Goal: Task Accomplishment & Management: Manage account settings

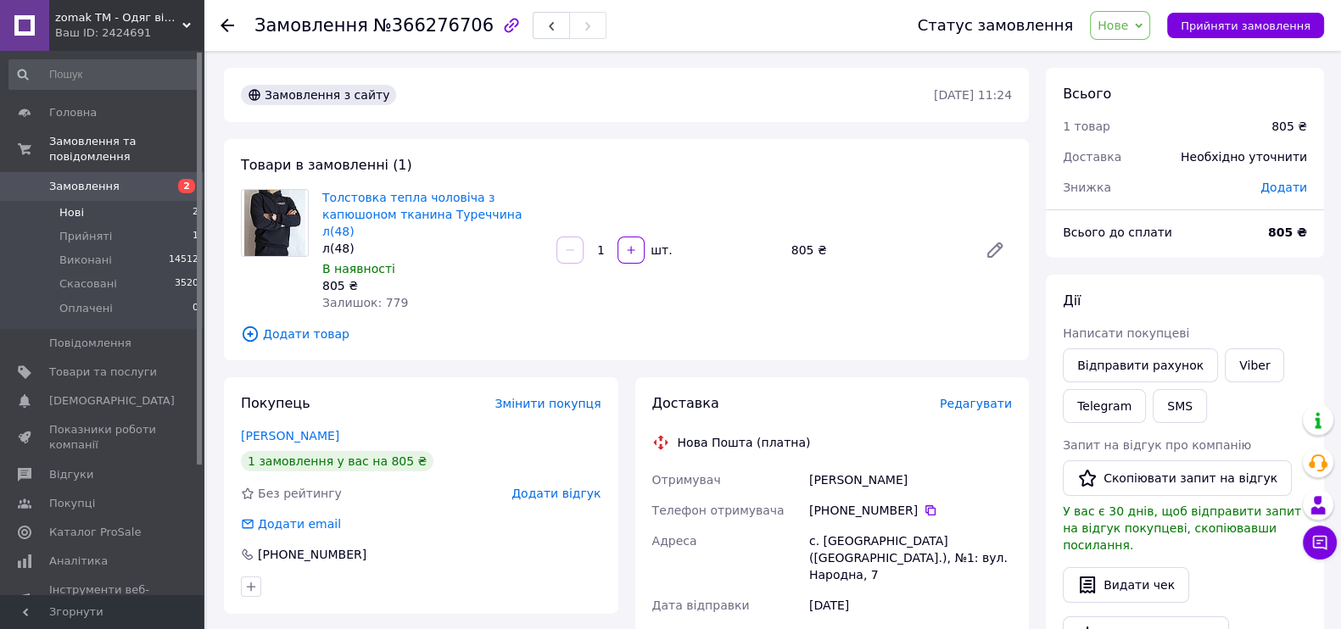
click at [81, 205] on span "Нові" at bounding box center [71, 212] width 25 height 15
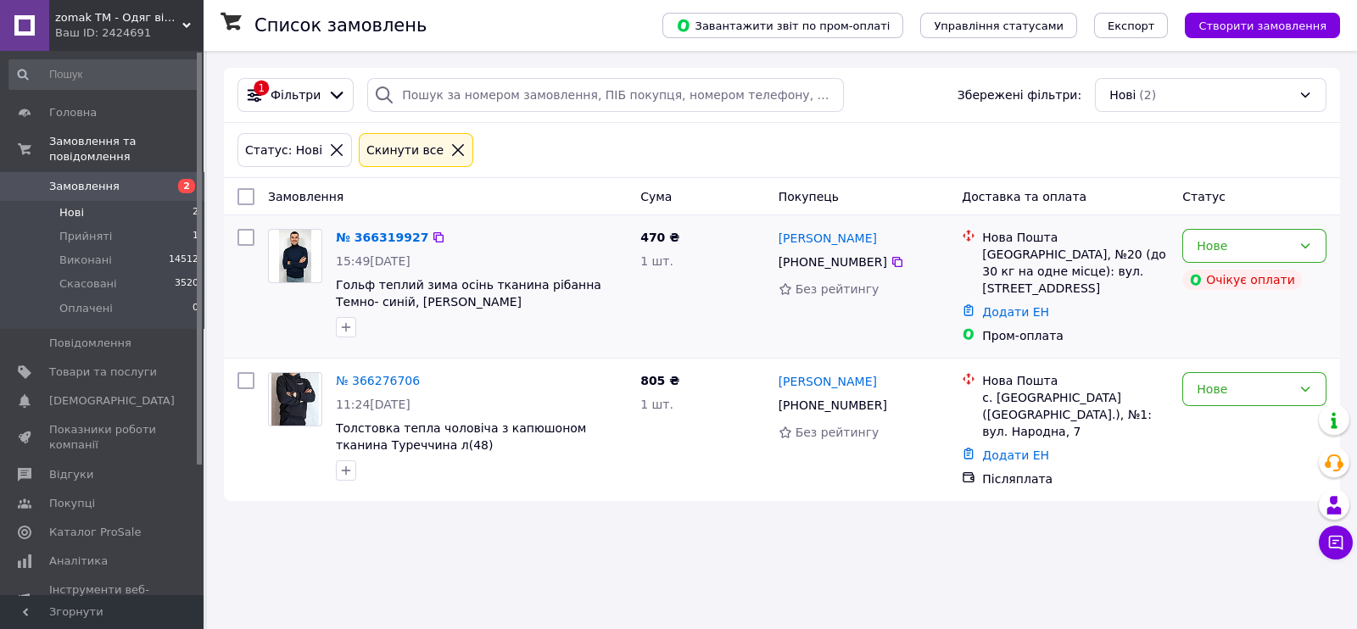
click at [895, 334] on div "Віктор Тарасов +380 97 265 18 70 Без рейтингу" at bounding box center [864, 286] width 184 height 129
click at [1208, 380] on div "Нове" at bounding box center [1244, 389] width 95 height 19
click at [1212, 413] on li "Прийнято" at bounding box center [1254, 419] width 142 height 31
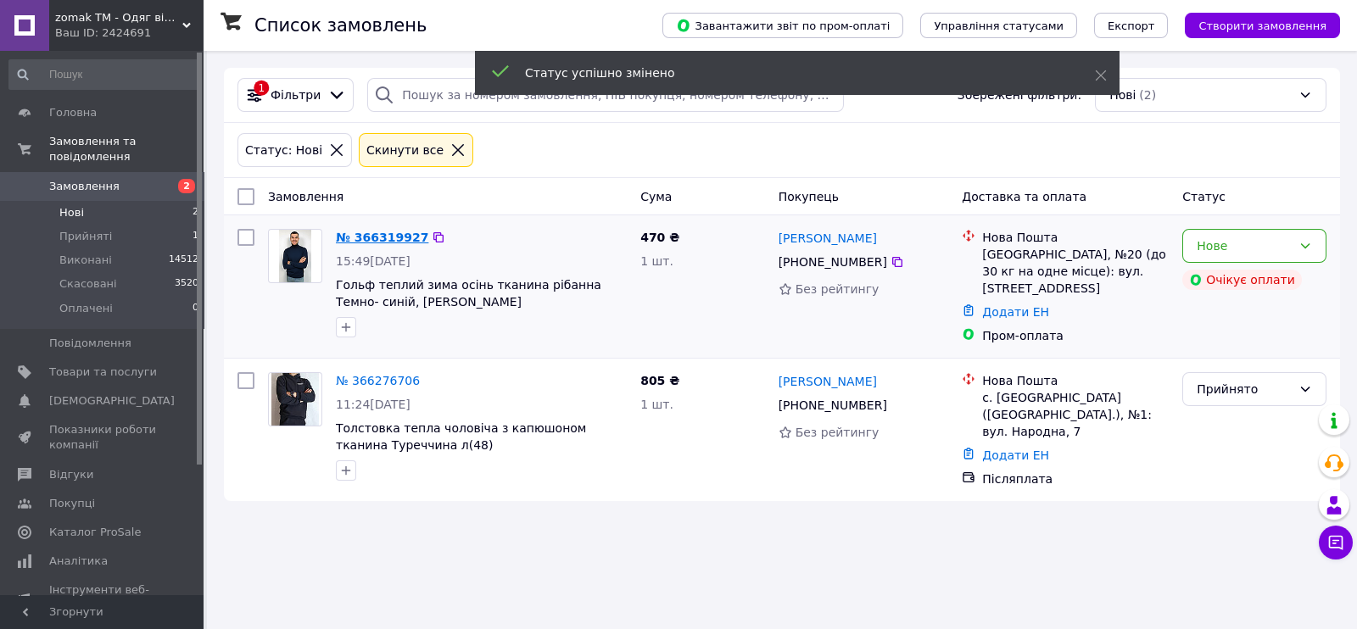
click at [390, 232] on link "№ 366319927" at bounding box center [382, 238] width 92 height 14
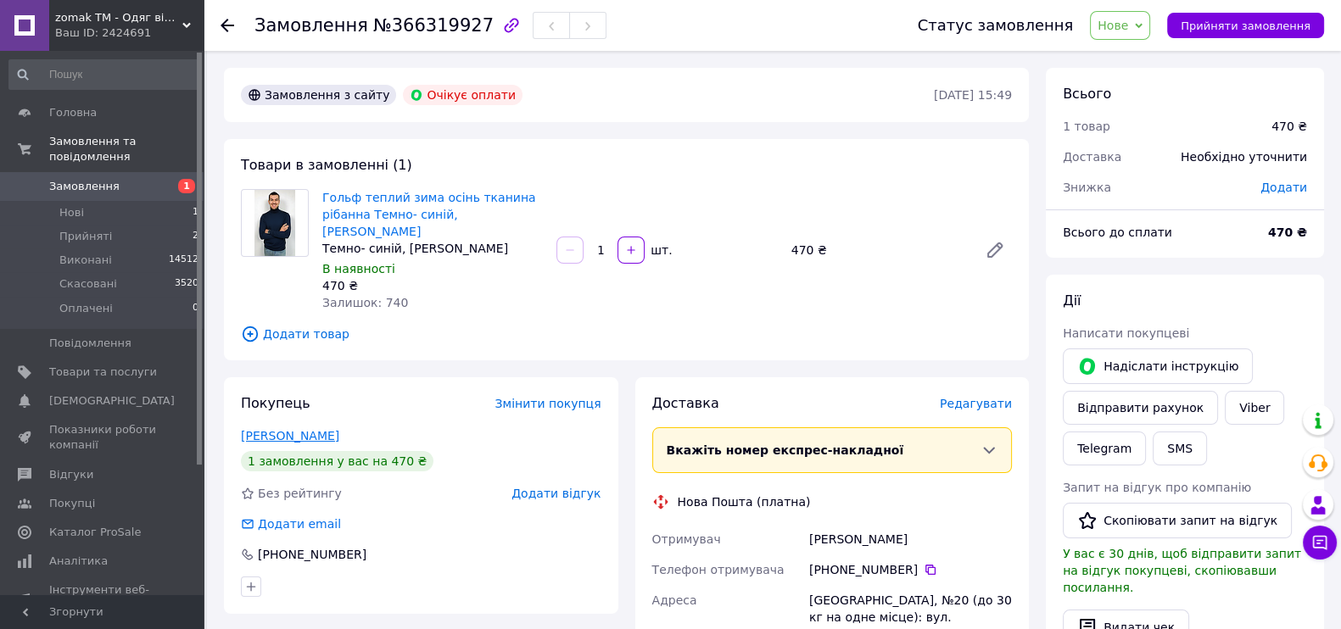
click at [282, 429] on link "[PERSON_NAME]" at bounding box center [290, 436] width 98 height 14
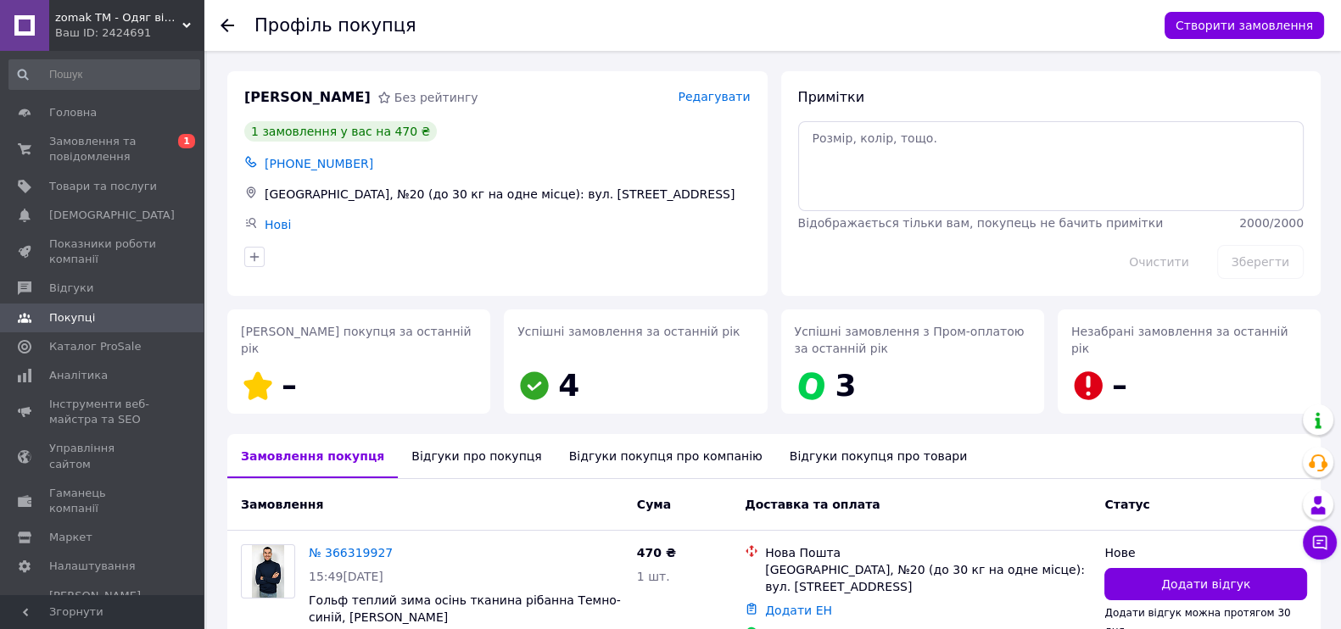
click at [428, 464] on div "Відгуки про покупця" at bounding box center [476, 456] width 157 height 44
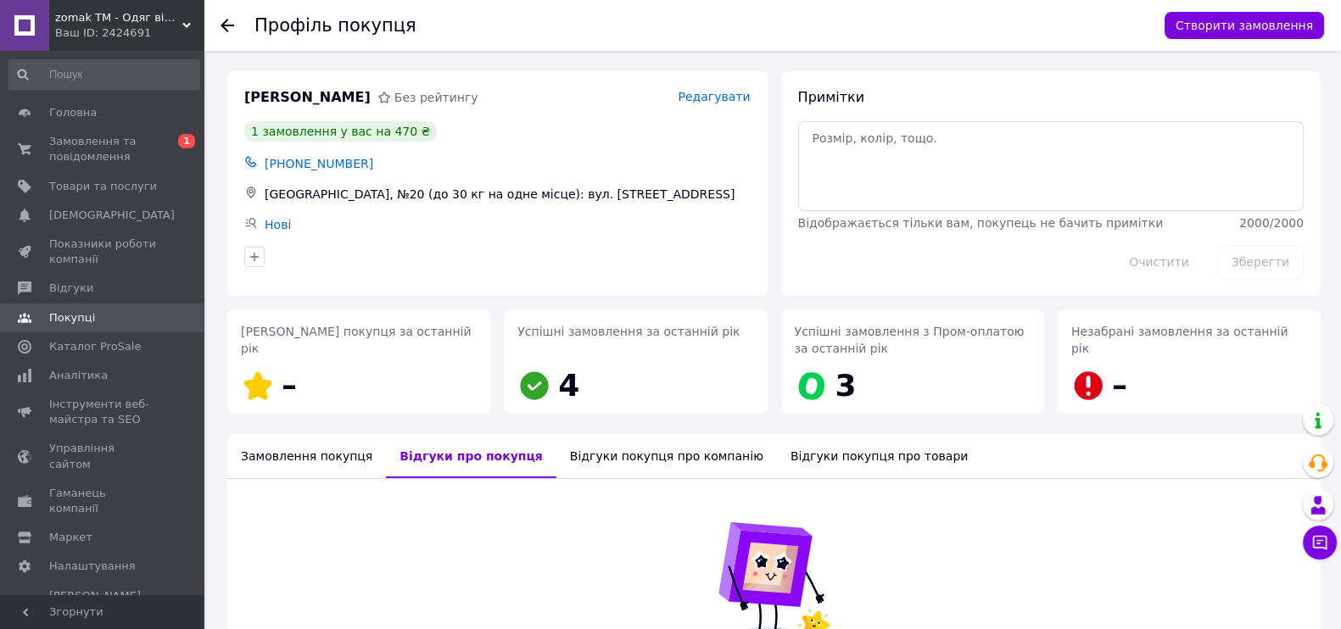
click at [312, 442] on div "Замовлення покупця" at bounding box center [306, 456] width 159 height 44
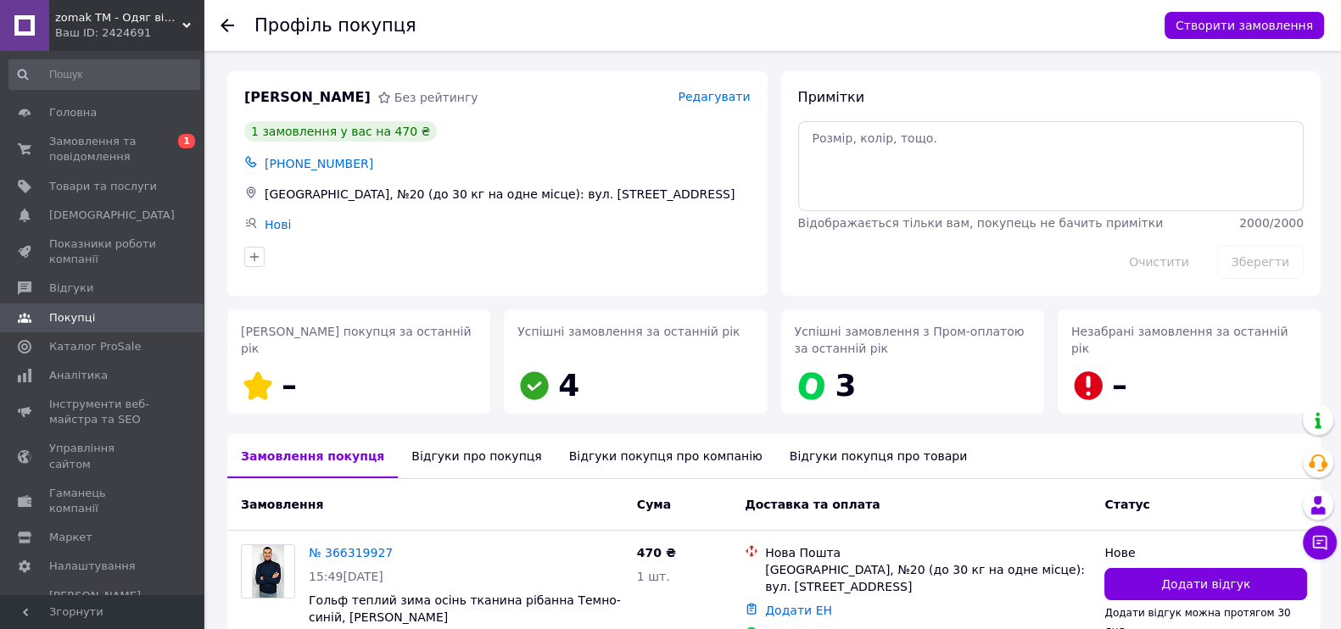
click at [232, 8] on div at bounding box center [237, 25] width 34 height 51
click at [225, 23] on icon at bounding box center [227, 26] width 14 height 14
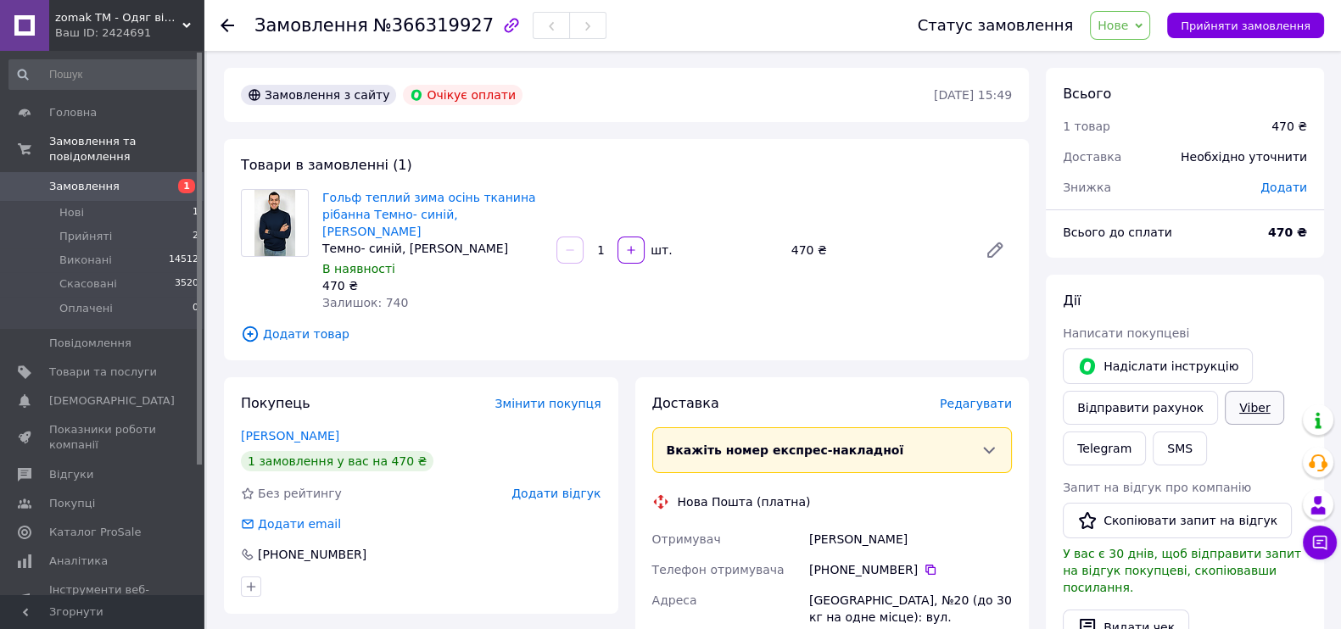
click at [1239, 413] on link "Viber" at bounding box center [1254, 408] width 59 height 34
click at [673, 395] on span "Доставка" at bounding box center [685, 403] width 67 height 16
click at [770, 356] on div "Замовлення з сайту Очікує оплати 12.10.2025 • 15:49 Товари в замовленні (1) Гол…" at bounding box center [626, 613] width 822 height 1090
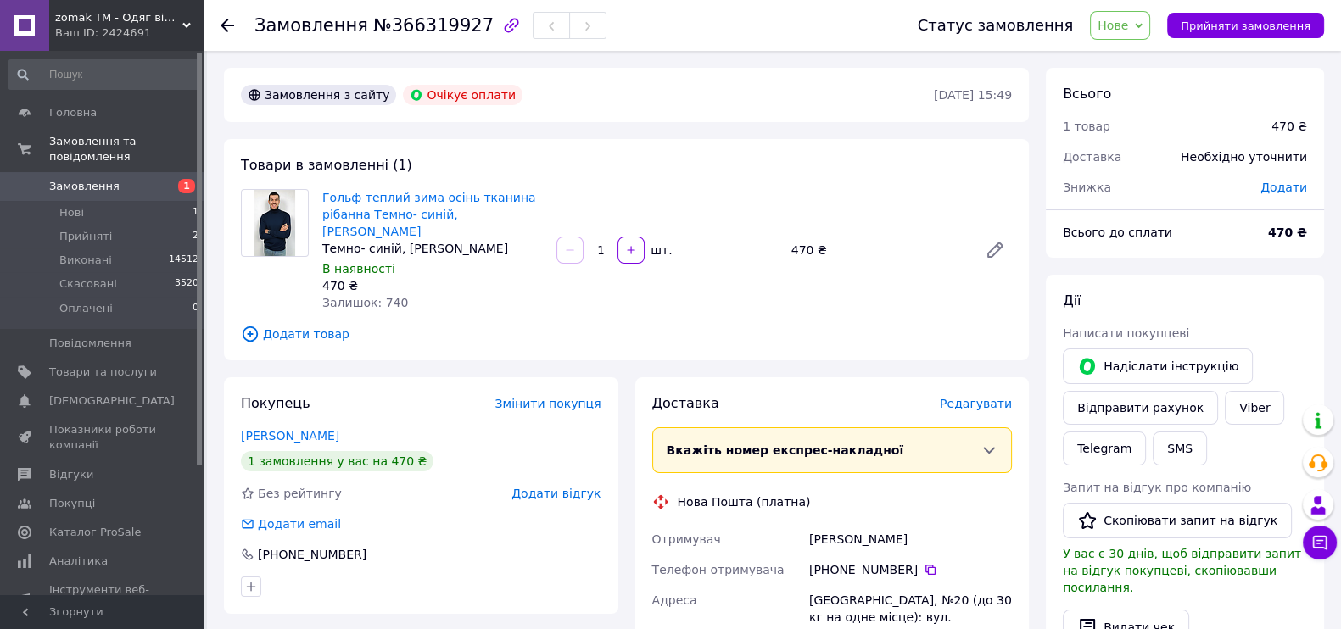
click at [682, 395] on span "Доставка" at bounding box center [685, 403] width 67 height 16
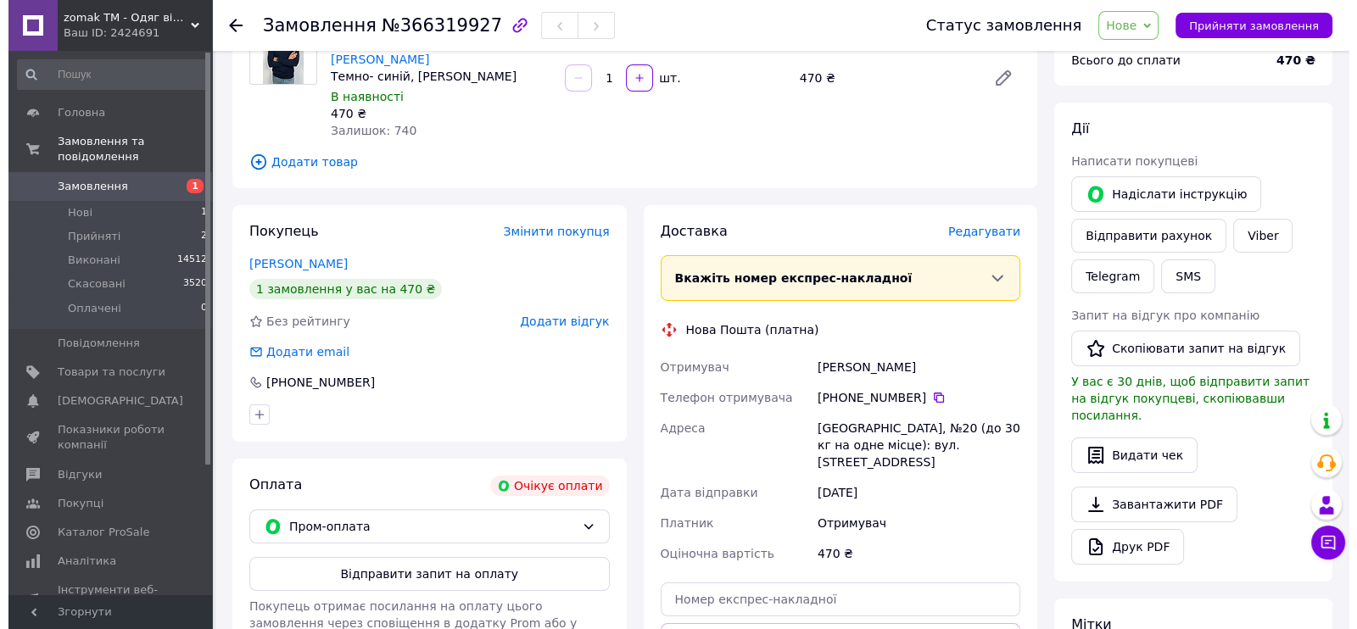
scroll to position [282, 0]
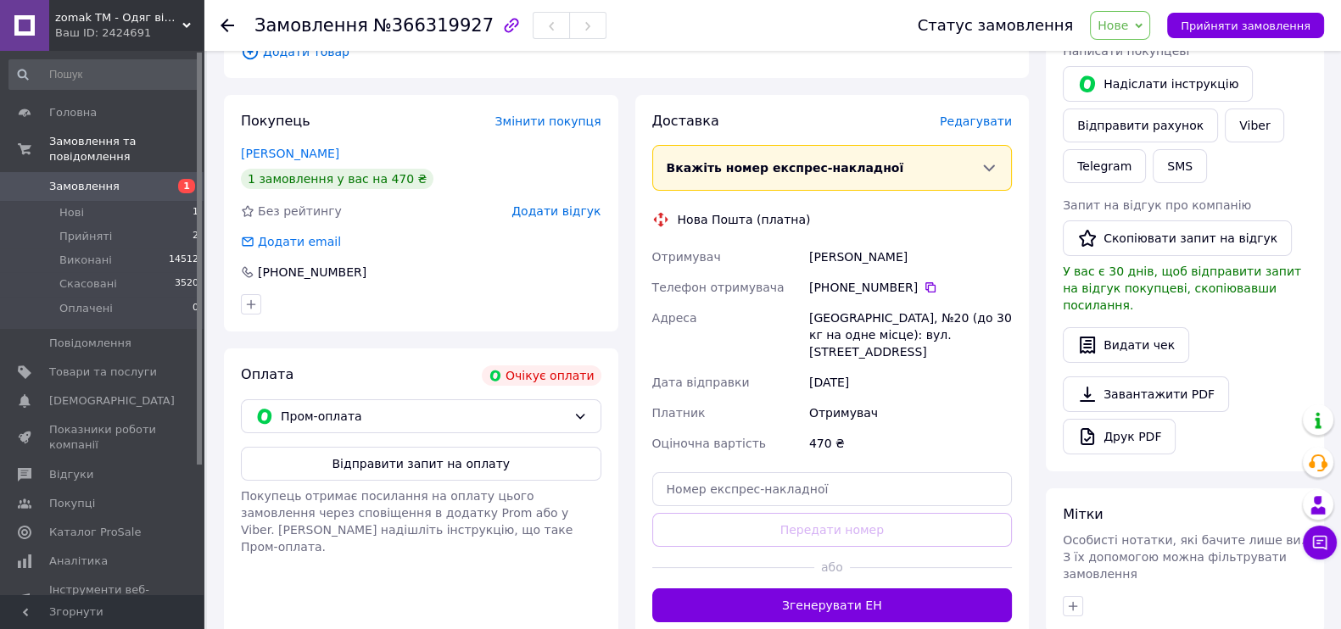
click at [985, 114] on span "Редагувати" at bounding box center [976, 121] width 72 height 14
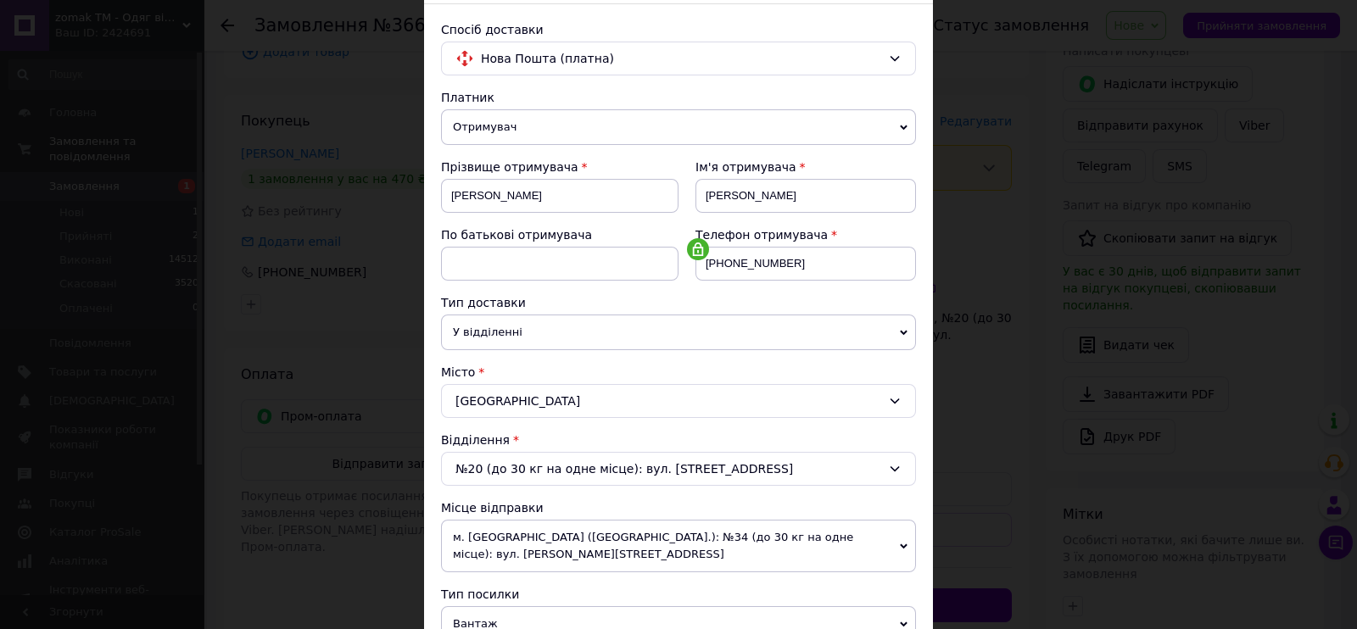
scroll to position [141, 0]
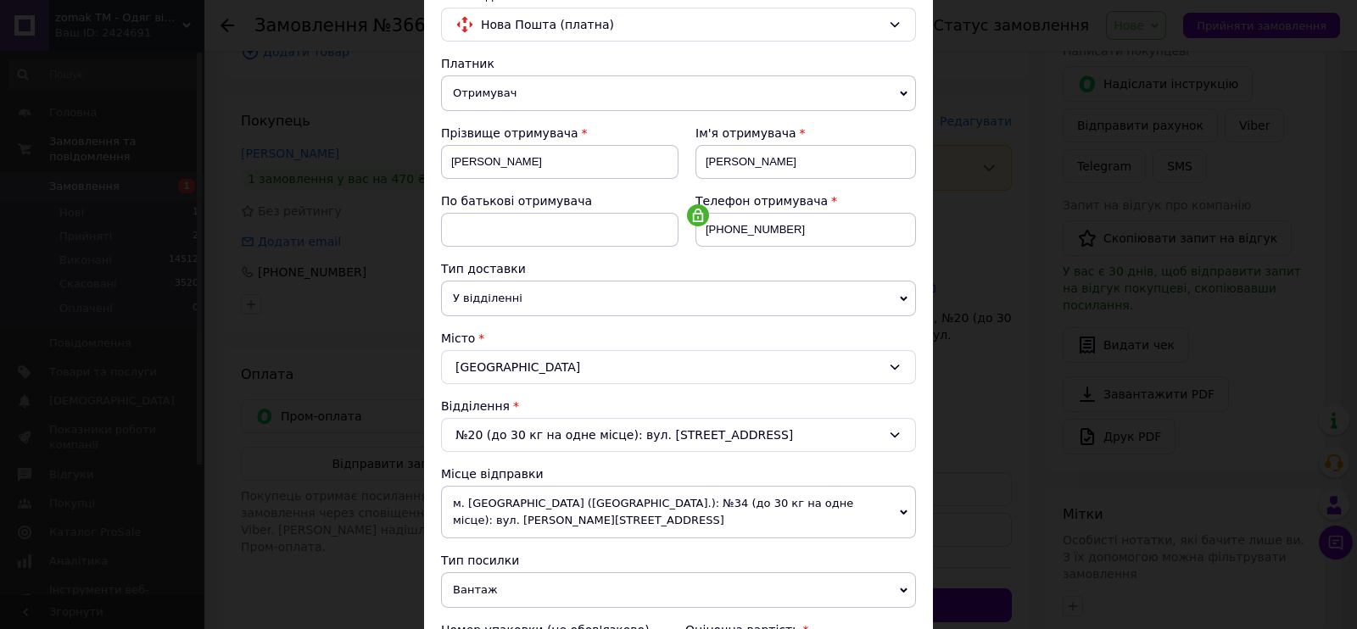
click at [524, 430] on div "№20 (до 30 кг на одне місце): вул. [STREET_ADDRESS]" at bounding box center [678, 435] width 475 height 34
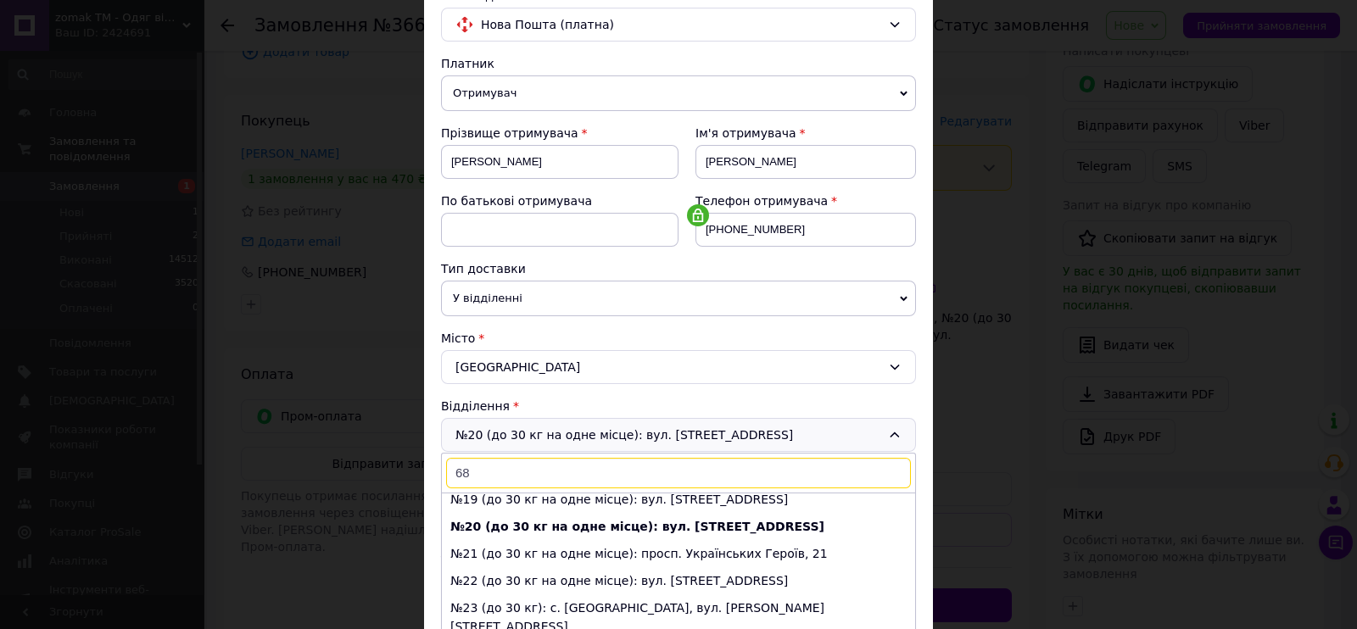
scroll to position [0, 0]
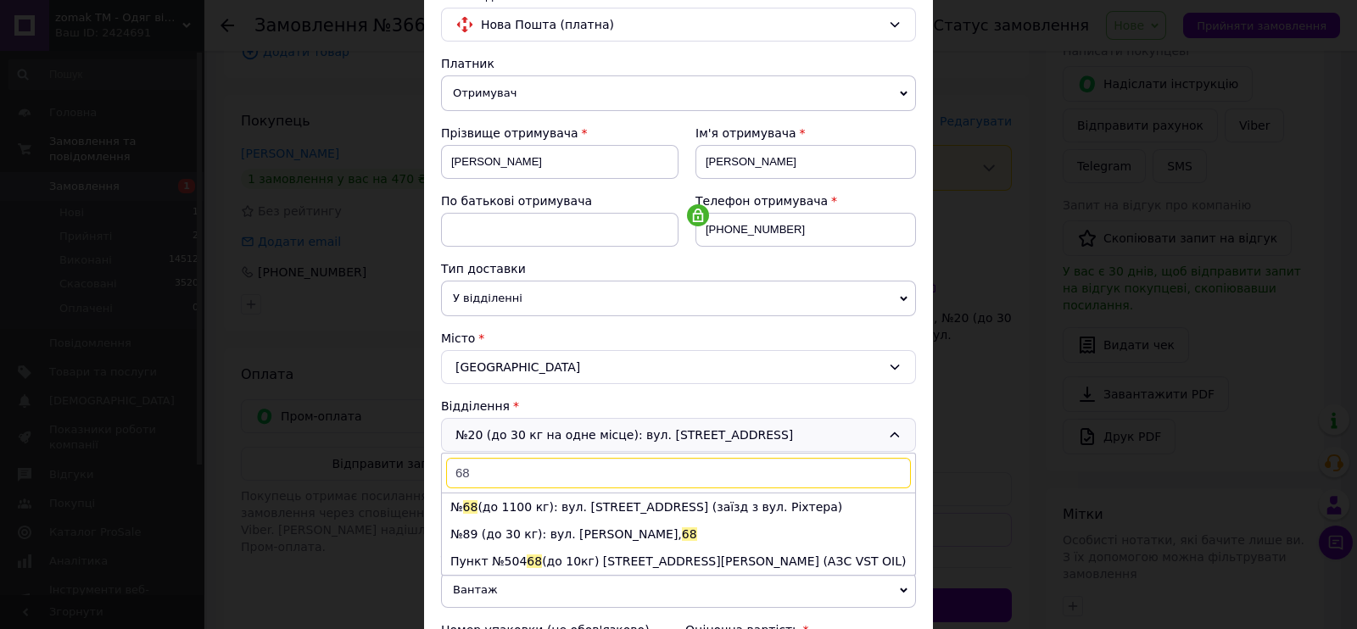
type input "6"
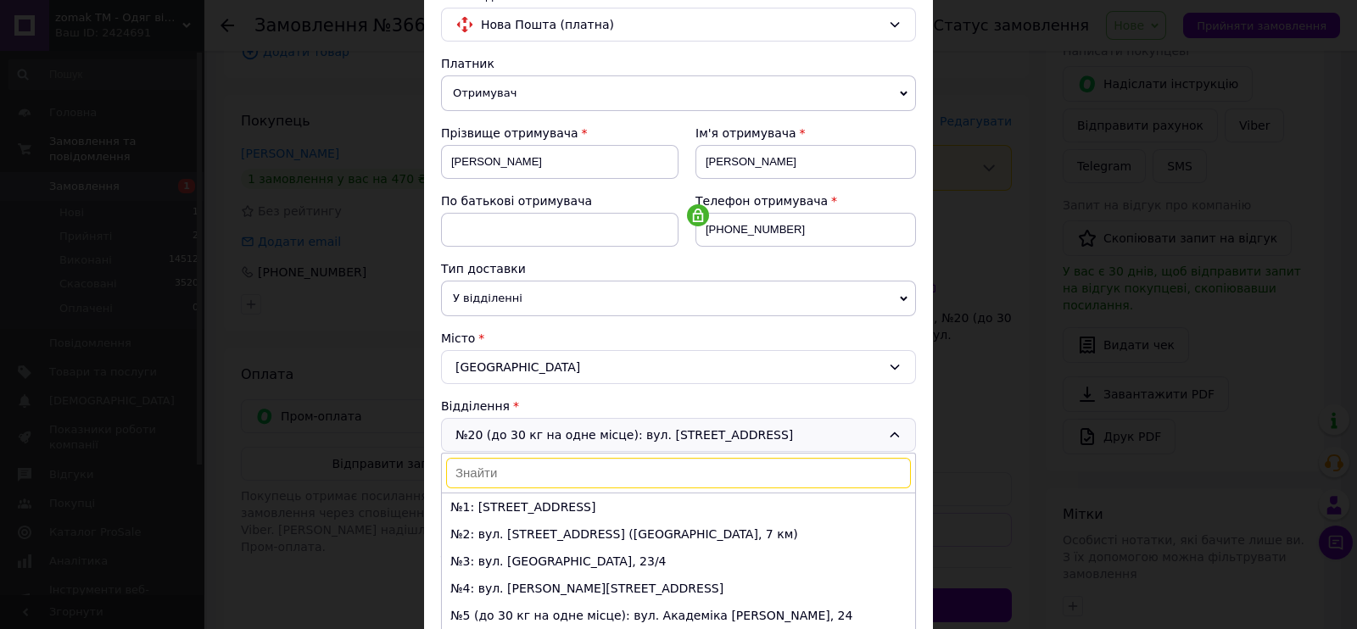
scroll to position [488, 0]
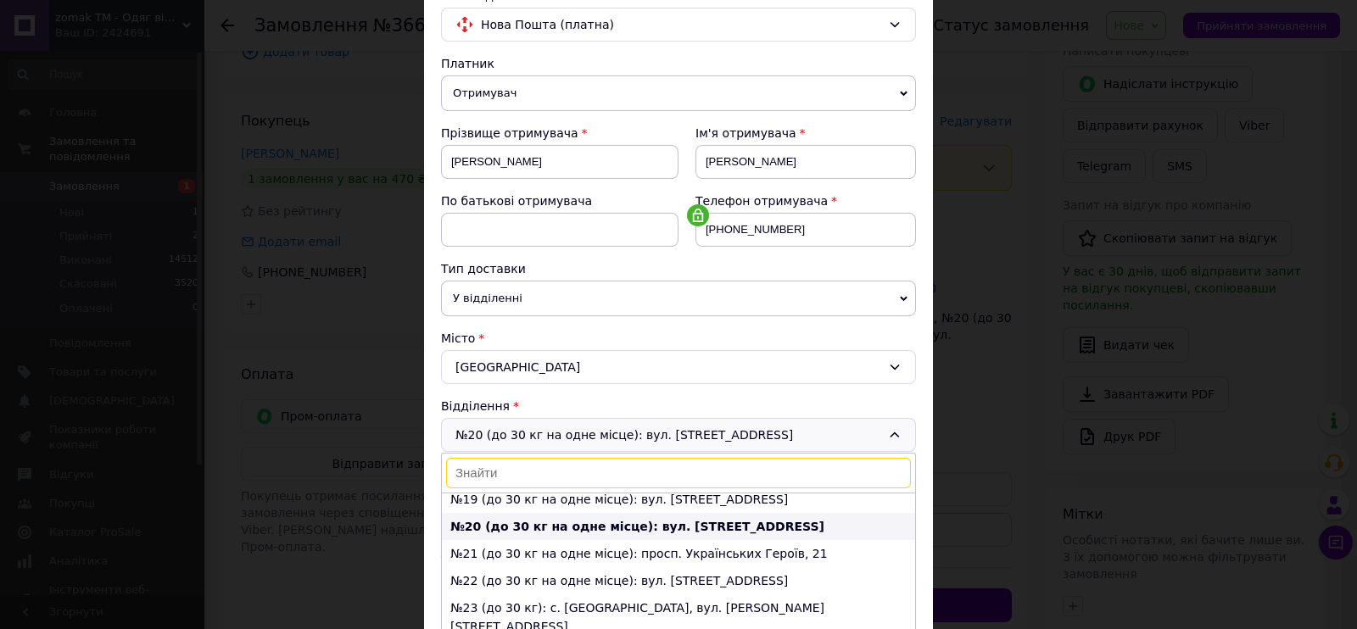
click at [581, 520] on b "№20 (до 30 кг на одне місце): вул. Мала Арнаутська, 119" at bounding box center [637, 527] width 374 height 14
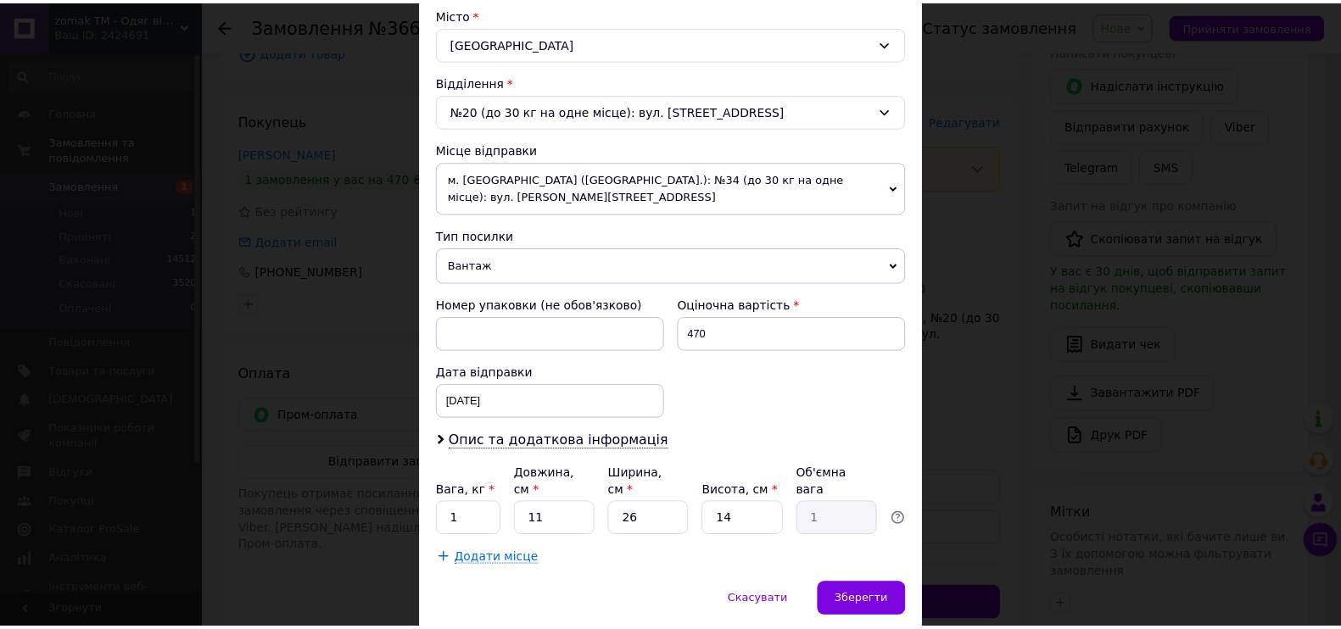
scroll to position [510, 0]
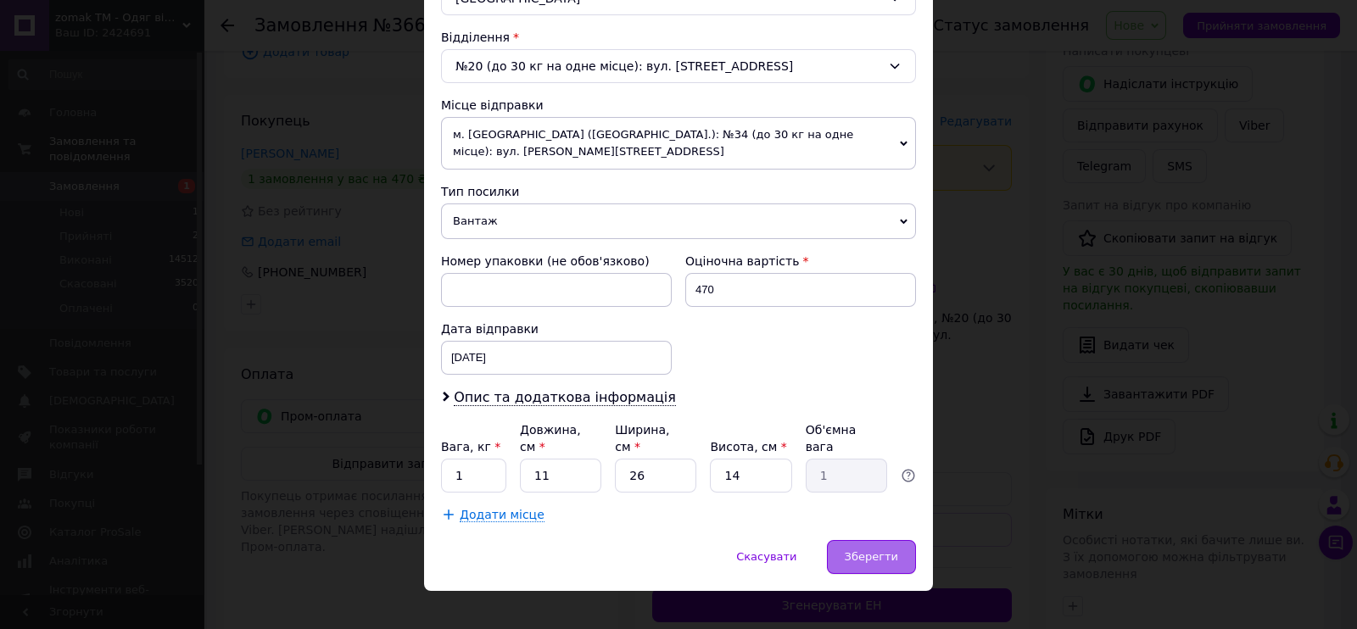
click at [845, 540] on div "Зберегти" at bounding box center [871, 557] width 89 height 34
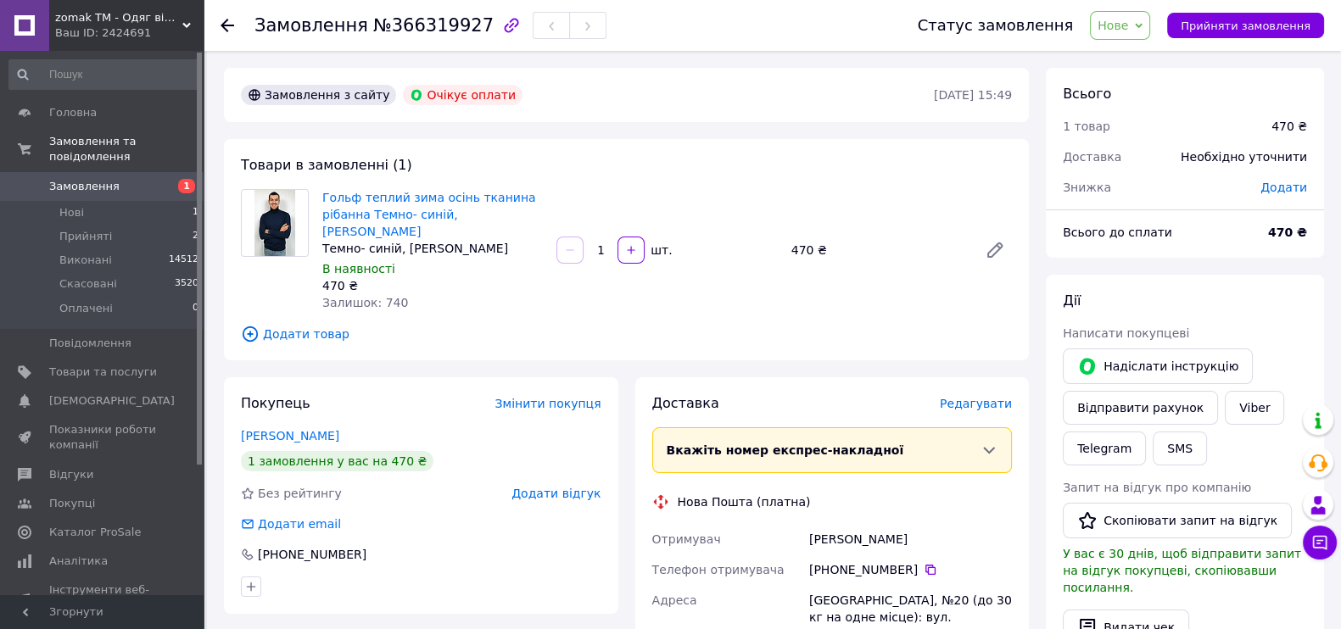
scroll to position [282, 0]
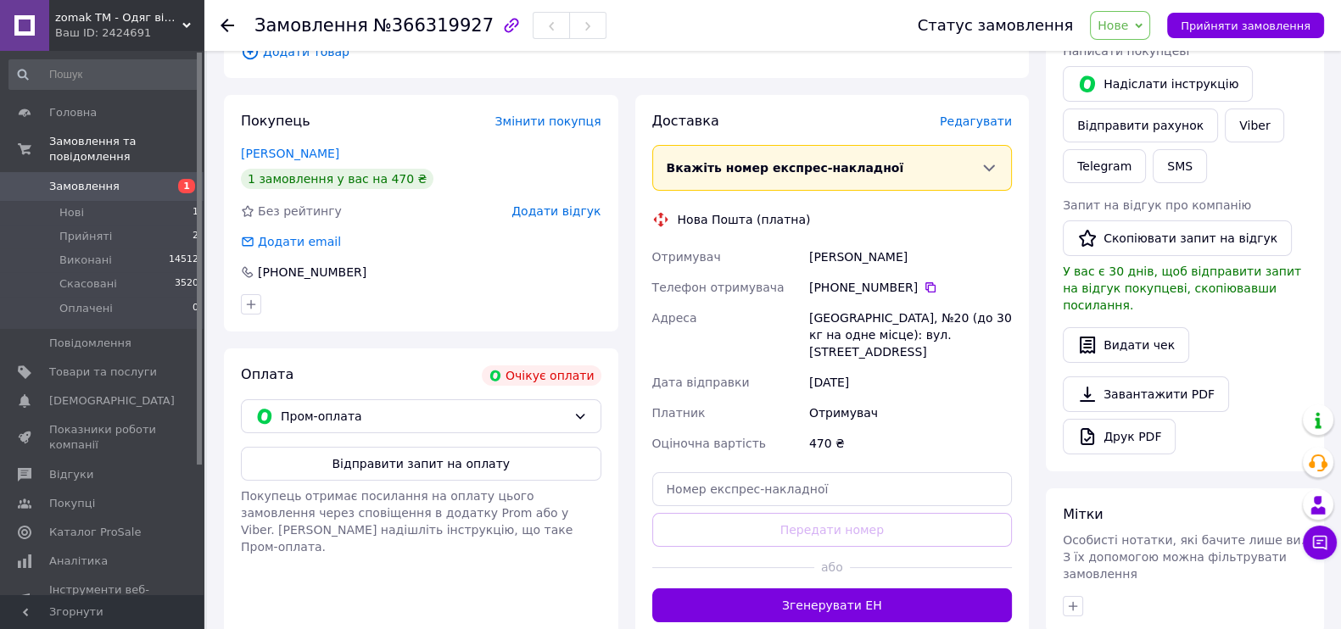
click at [1128, 25] on span "Нове" at bounding box center [1112, 26] width 31 height 14
click at [1132, 60] on li "Прийнято" at bounding box center [1130, 59] width 78 height 25
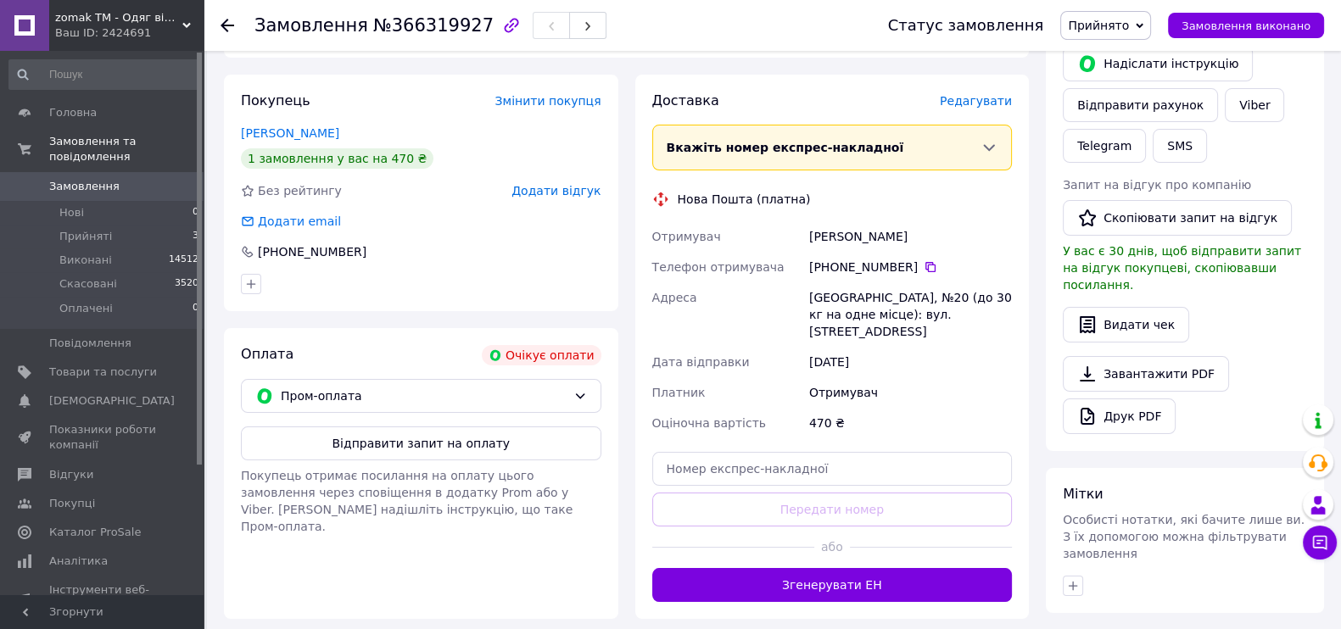
scroll to position [423, 0]
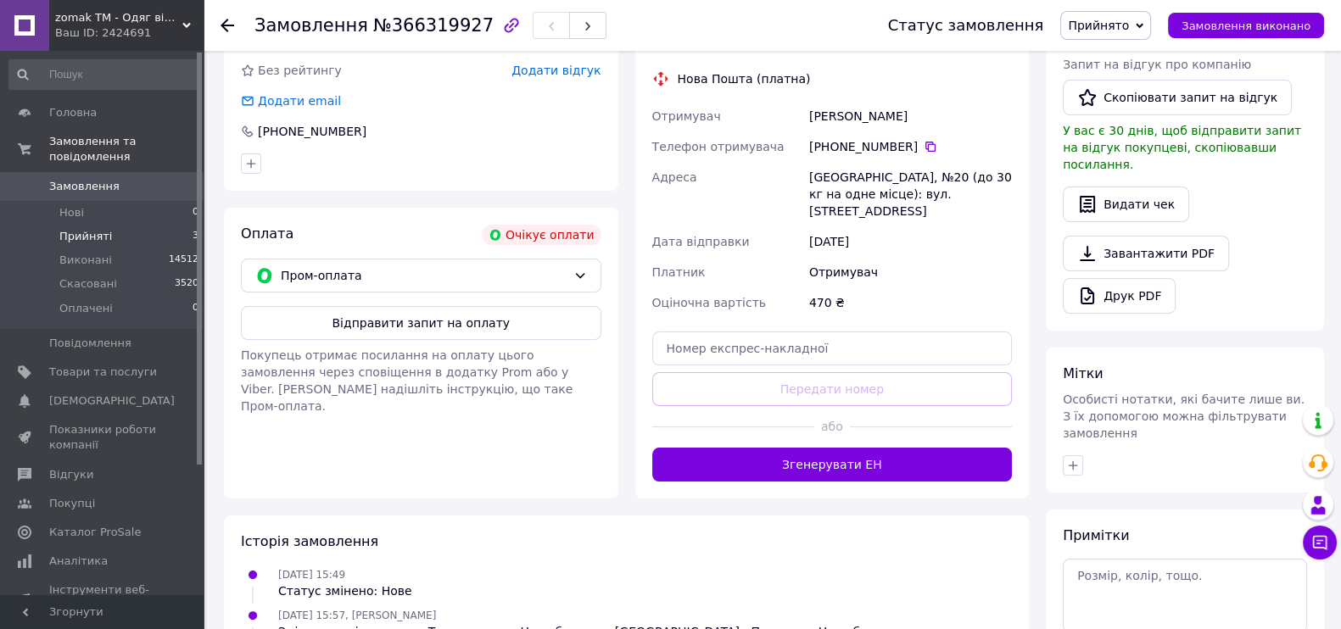
click at [77, 229] on span "Прийняті" at bounding box center [85, 236] width 53 height 15
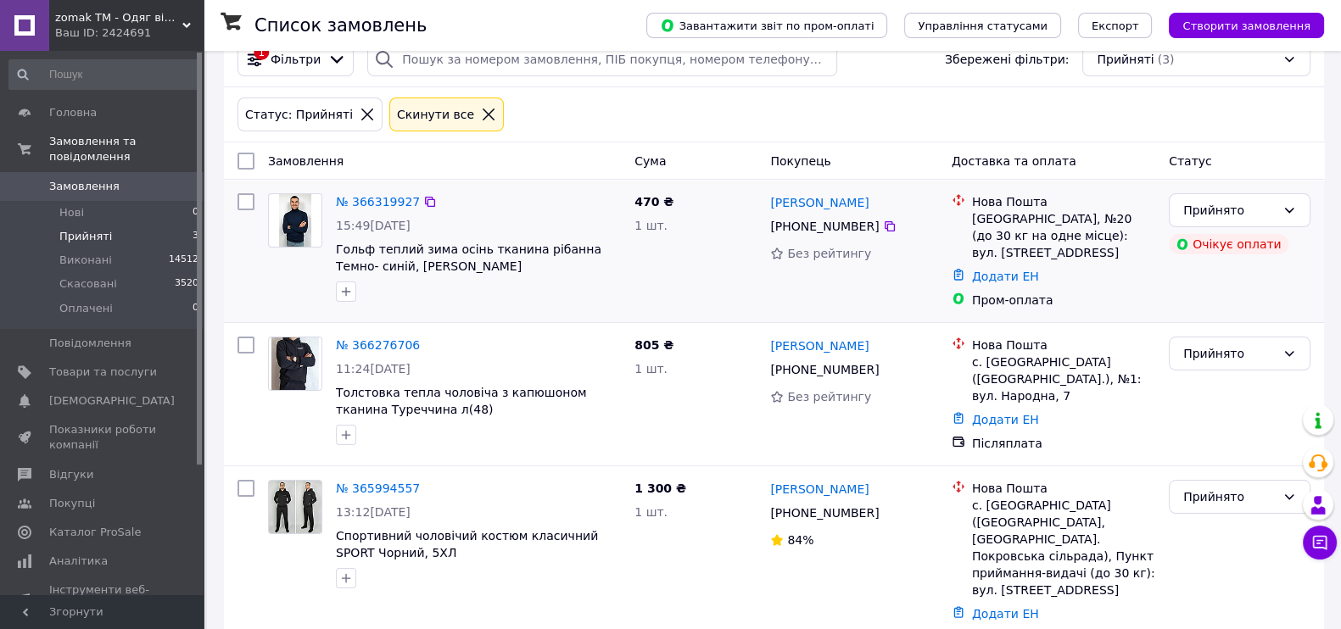
scroll to position [70, 0]
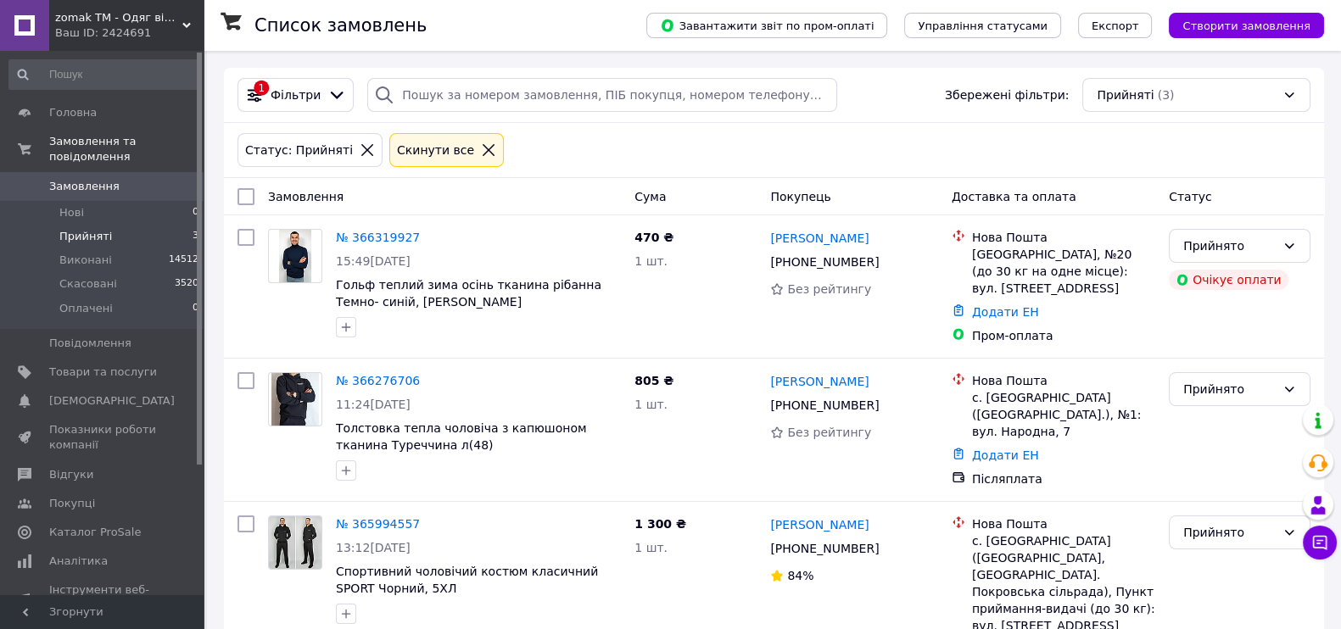
click at [114, 225] on li "Прийняті 3" at bounding box center [104, 237] width 209 height 24
click at [86, 201] on li "Нові 0" at bounding box center [104, 213] width 209 height 24
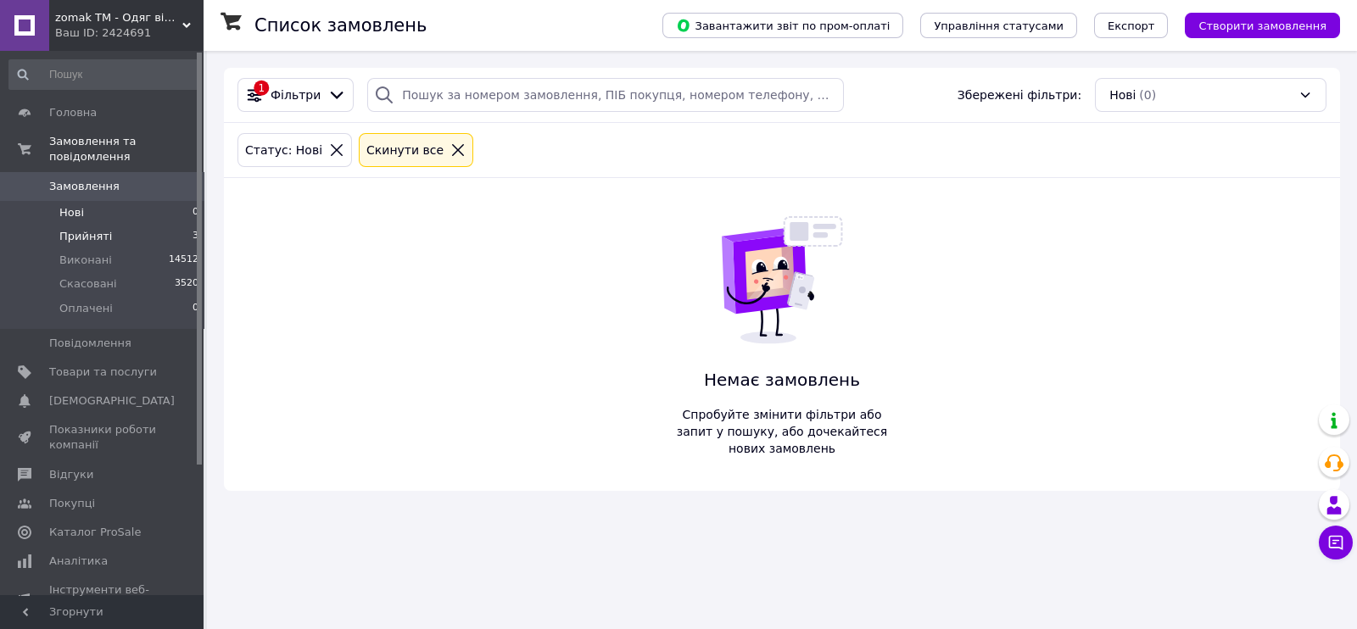
click at [68, 229] on span "Прийняті" at bounding box center [85, 236] width 53 height 15
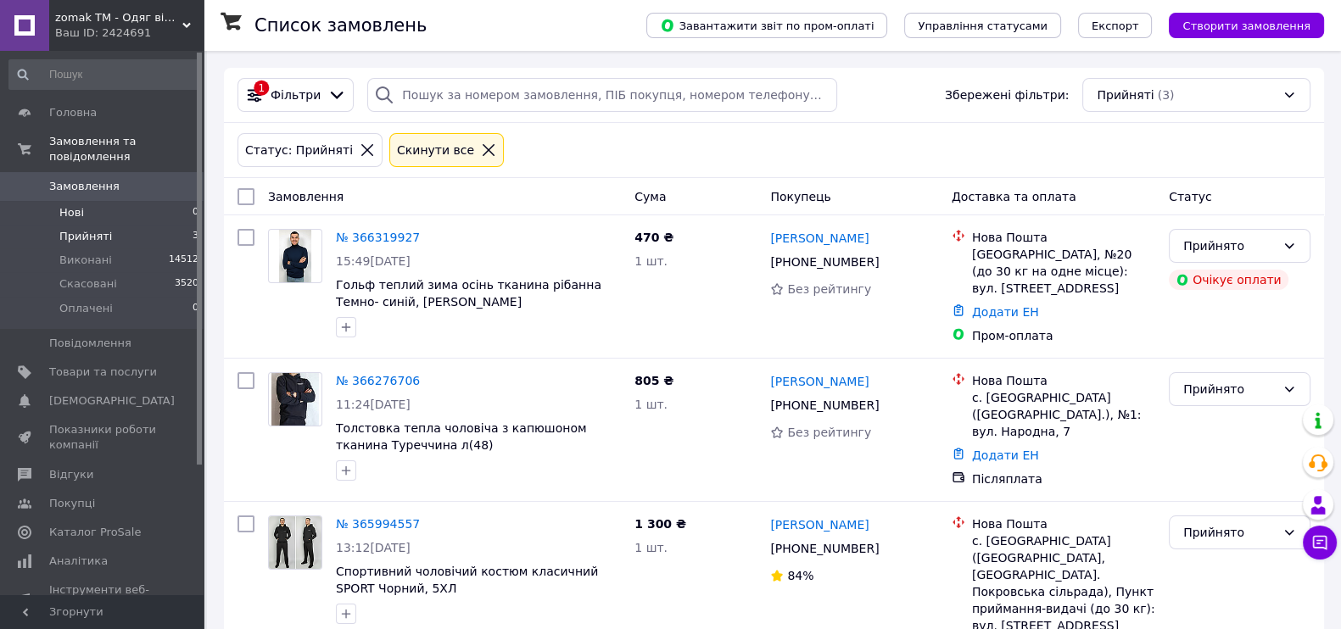
click at [74, 205] on span "Нові" at bounding box center [71, 212] width 25 height 15
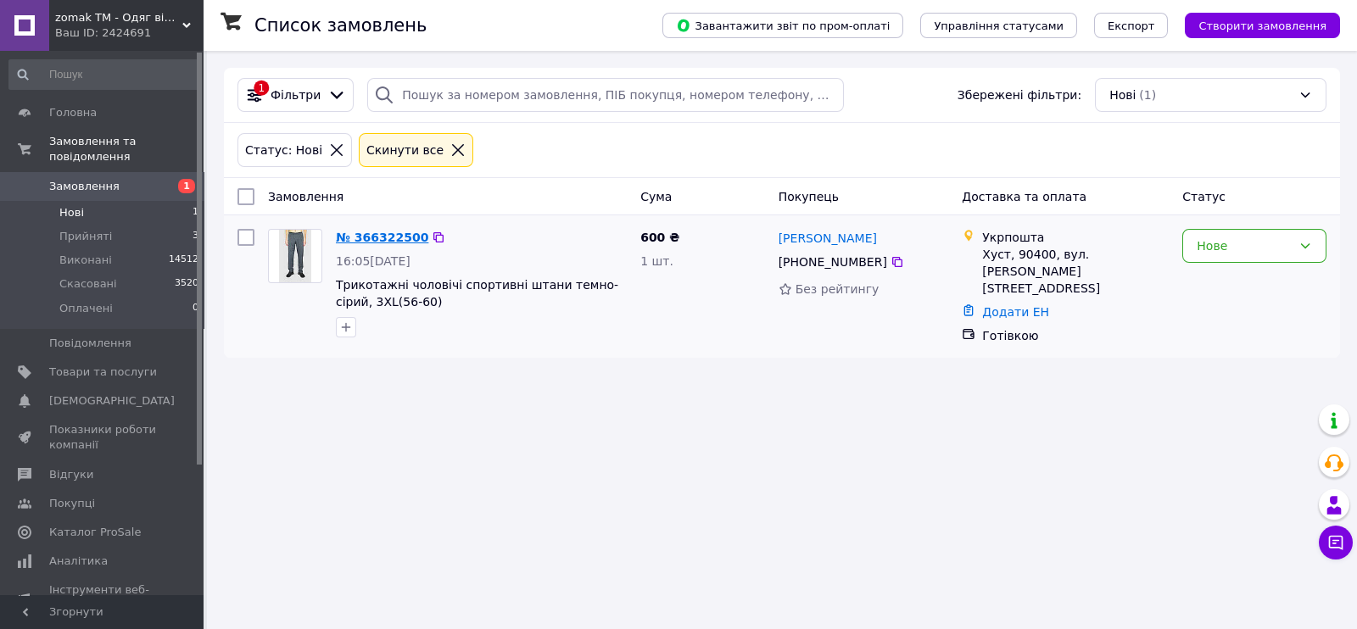
click at [384, 237] on link "№ 366322500" at bounding box center [382, 238] width 92 height 14
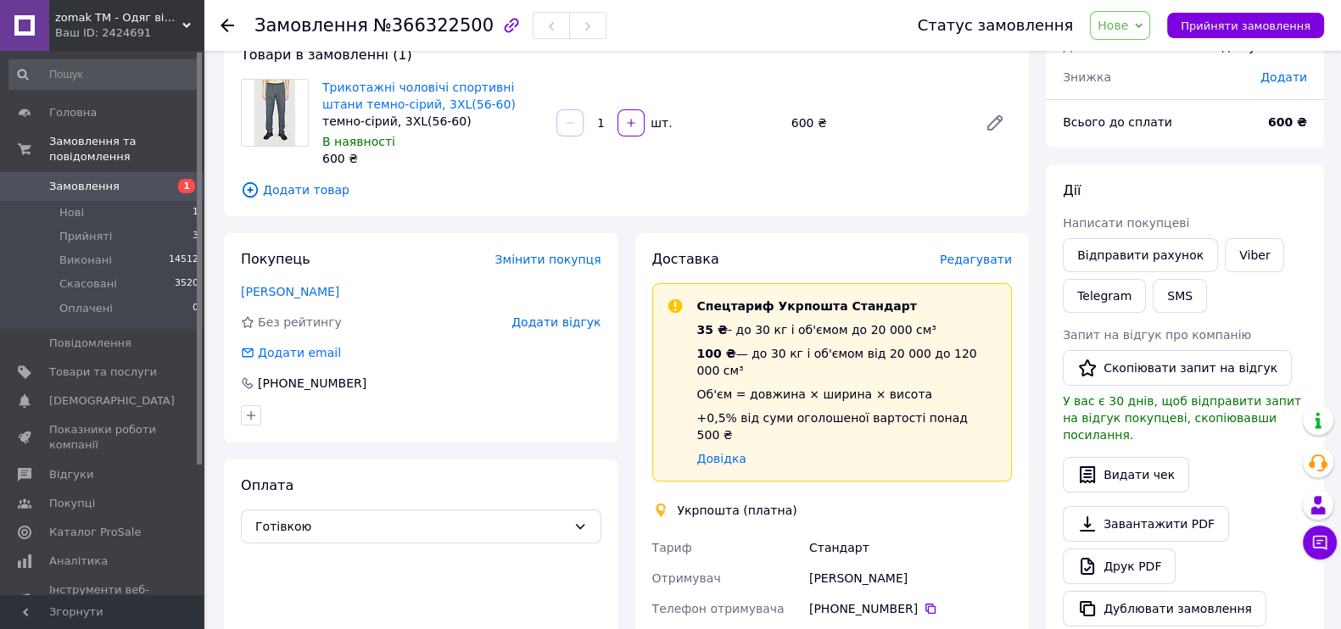
scroll to position [282, 0]
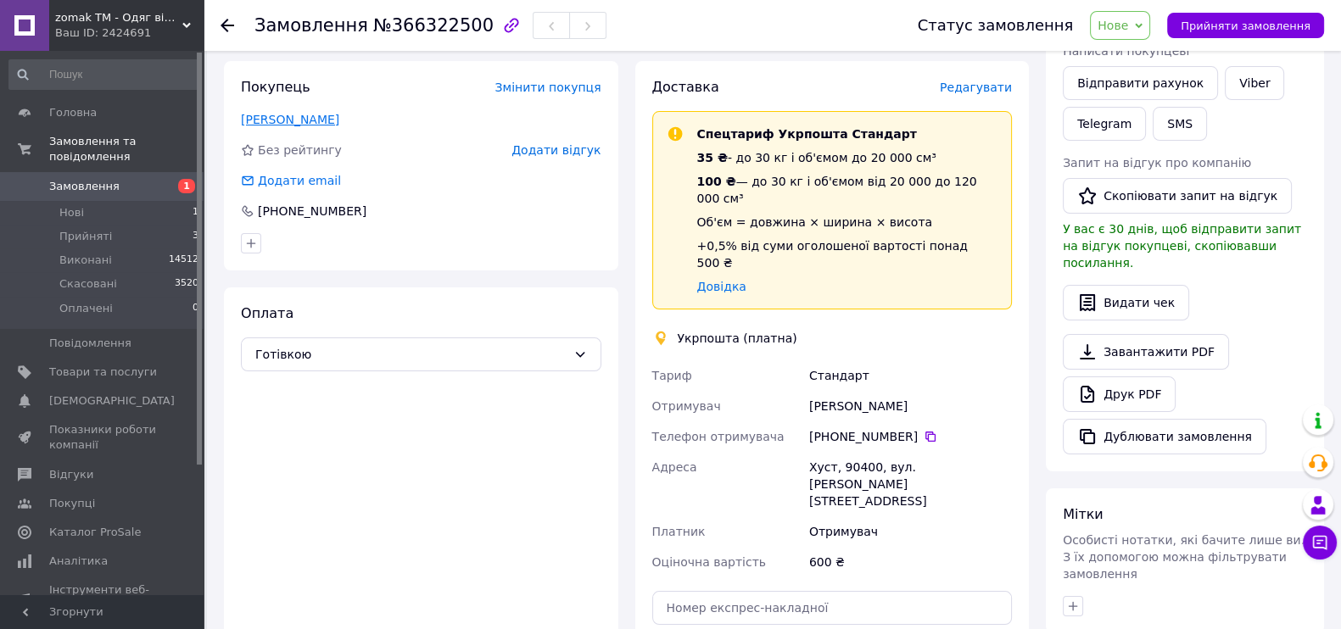
click at [296, 122] on link "[PERSON_NAME]" at bounding box center [290, 120] width 98 height 14
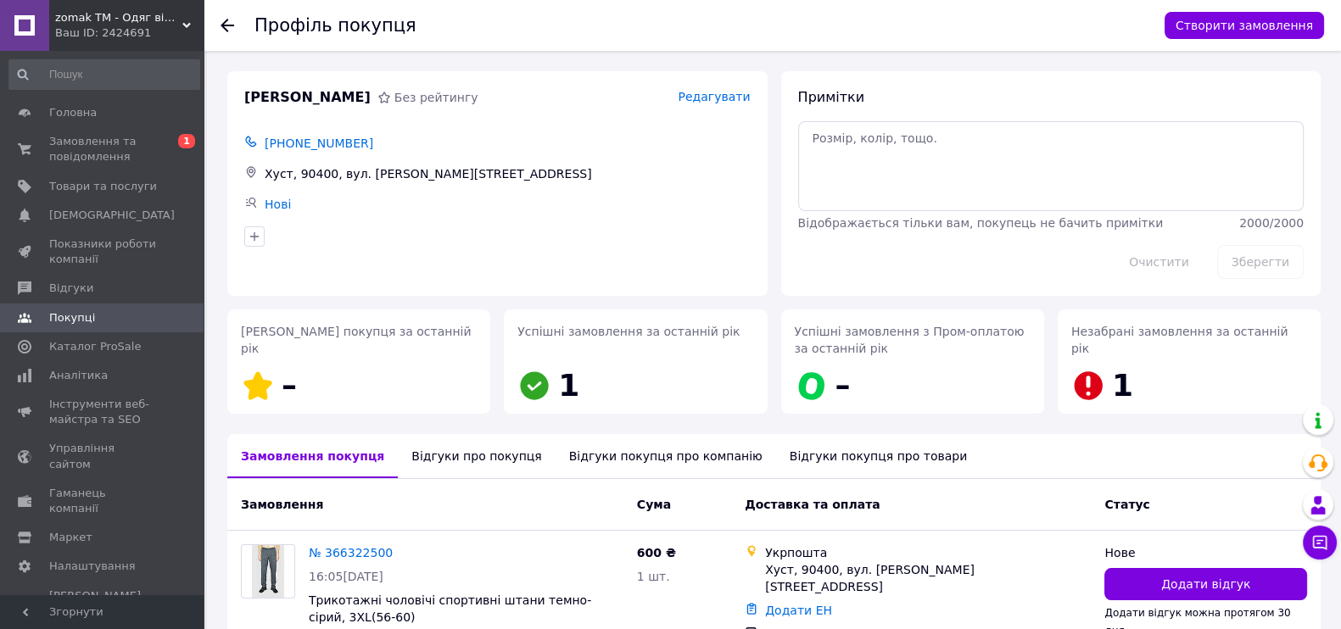
click at [433, 448] on div "Відгуки про покупця" at bounding box center [476, 456] width 157 height 44
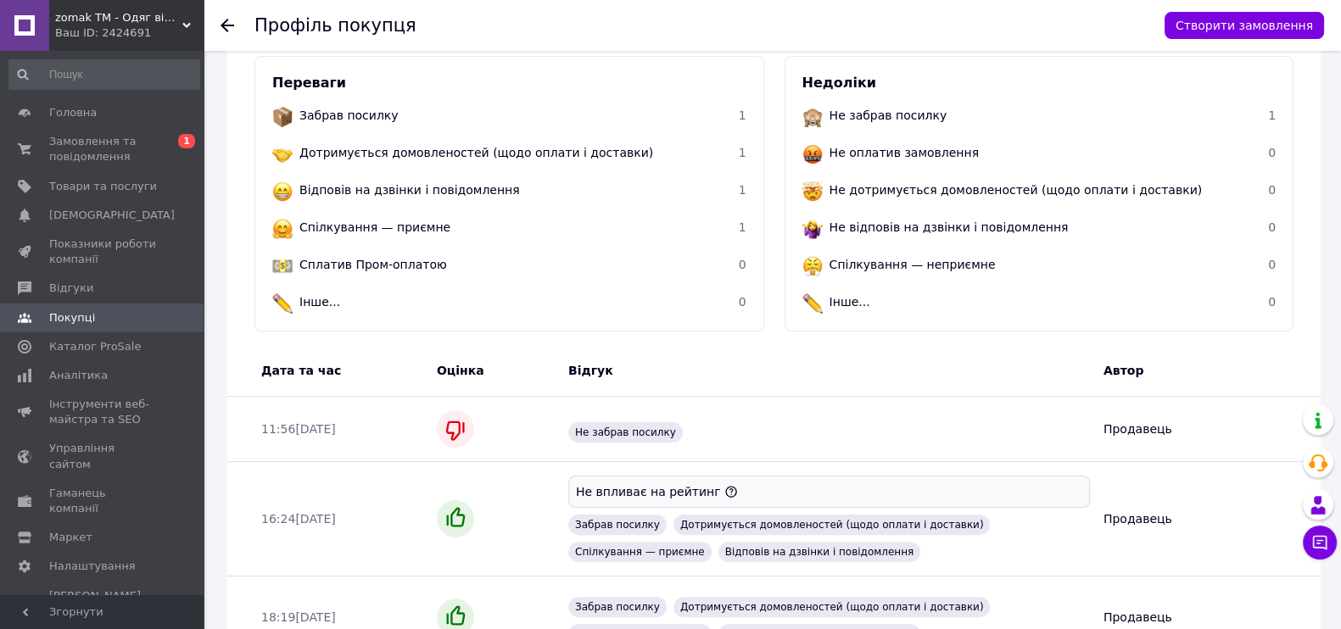
scroll to position [579, 0]
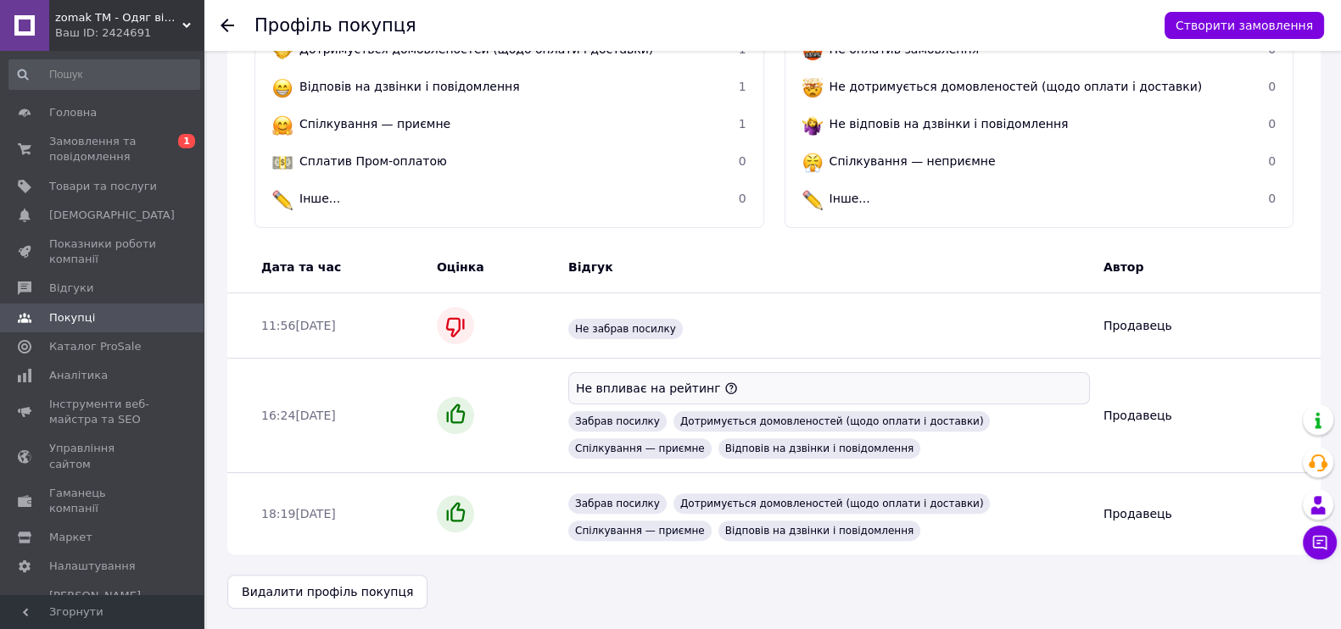
click at [226, 23] on icon at bounding box center [227, 26] width 14 height 14
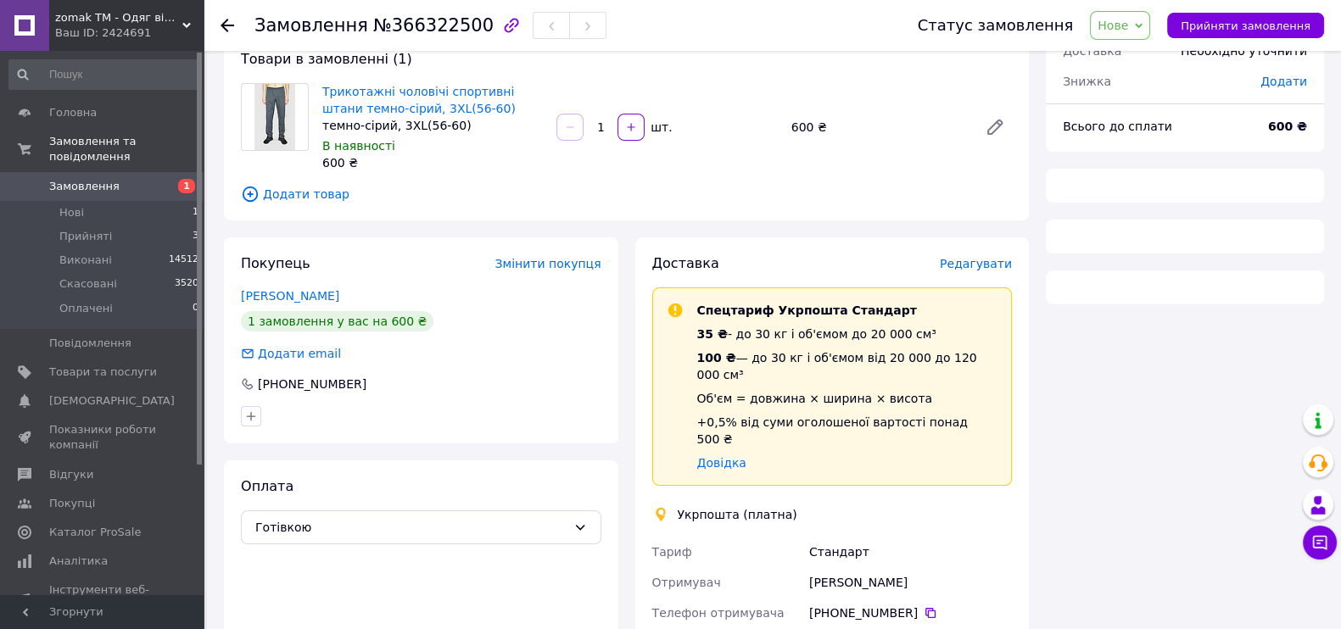
scroll to position [146, 0]
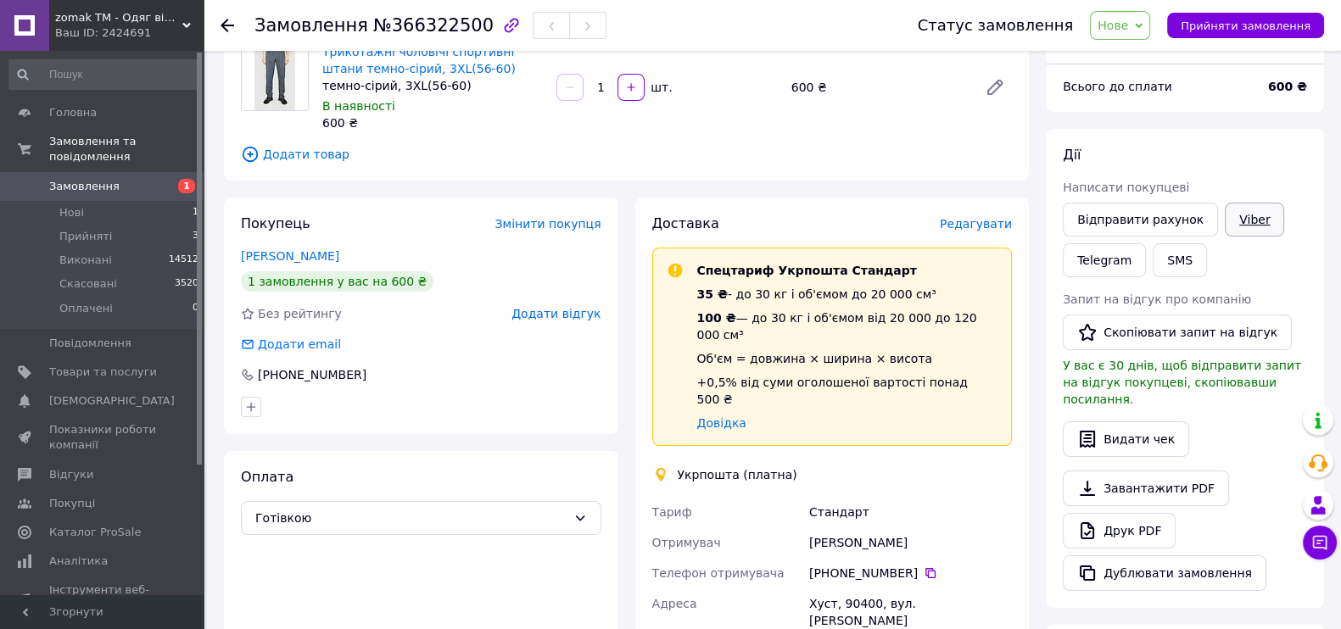
click at [1249, 218] on link "Viber" at bounding box center [1254, 220] width 59 height 34
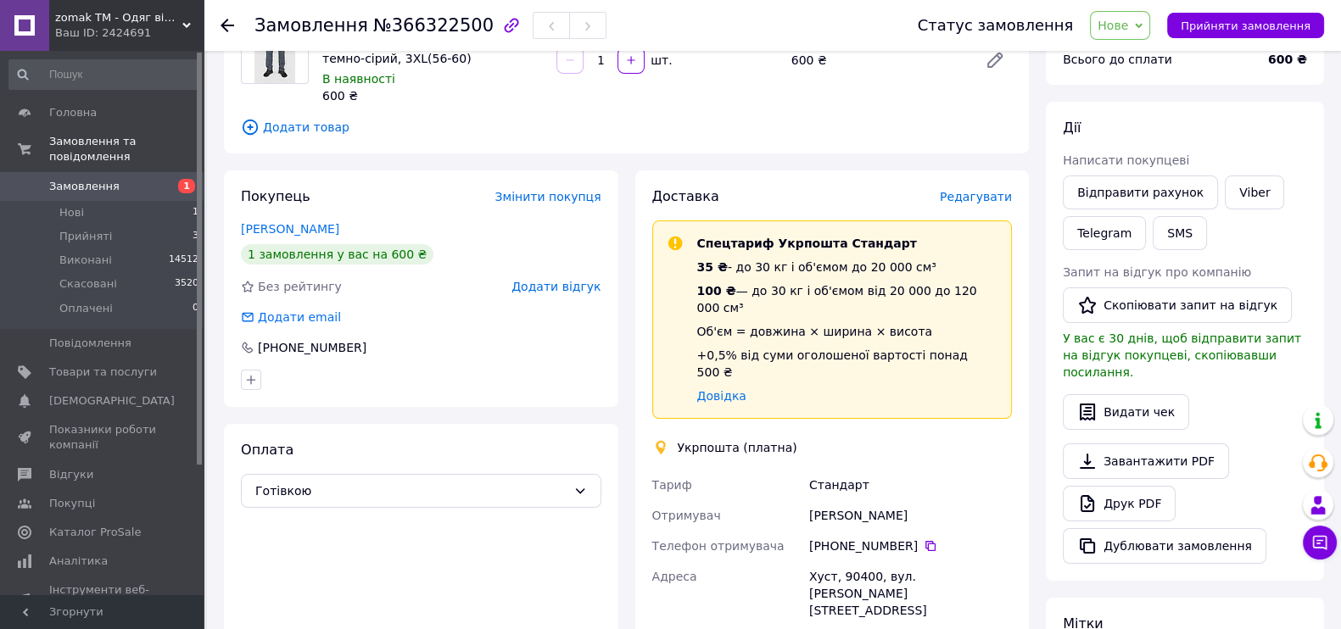
scroll to position [85, 0]
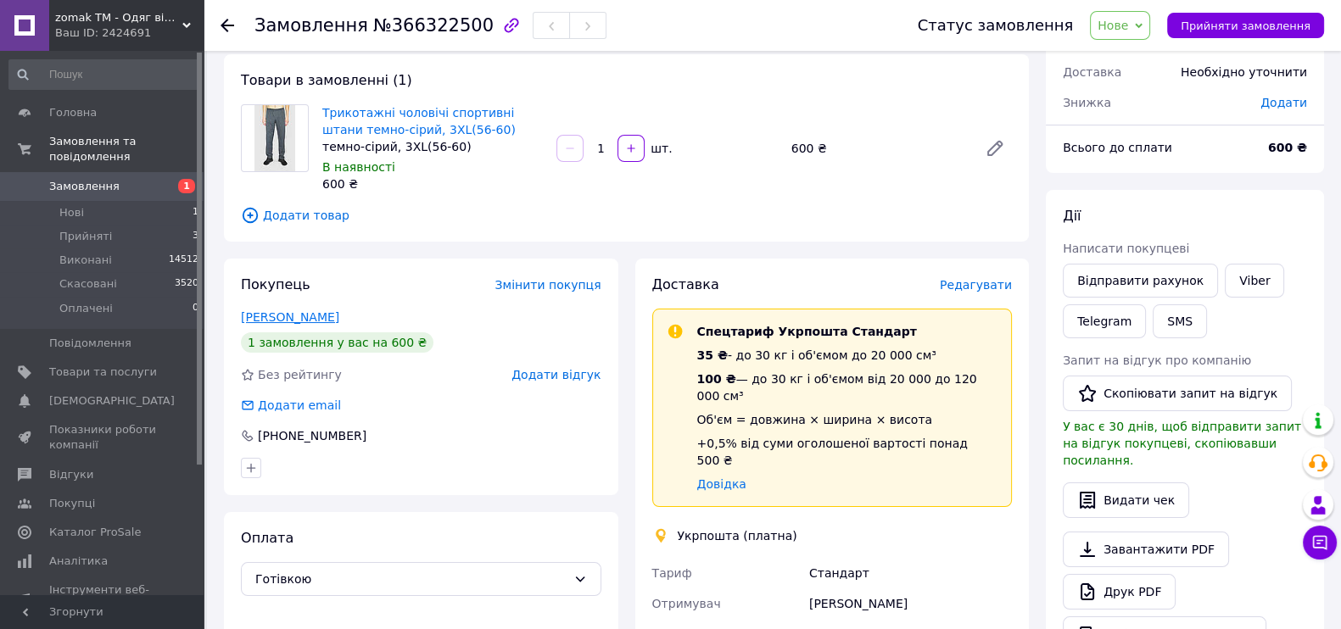
click at [288, 320] on link "Шекета Марина" at bounding box center [290, 317] width 98 height 14
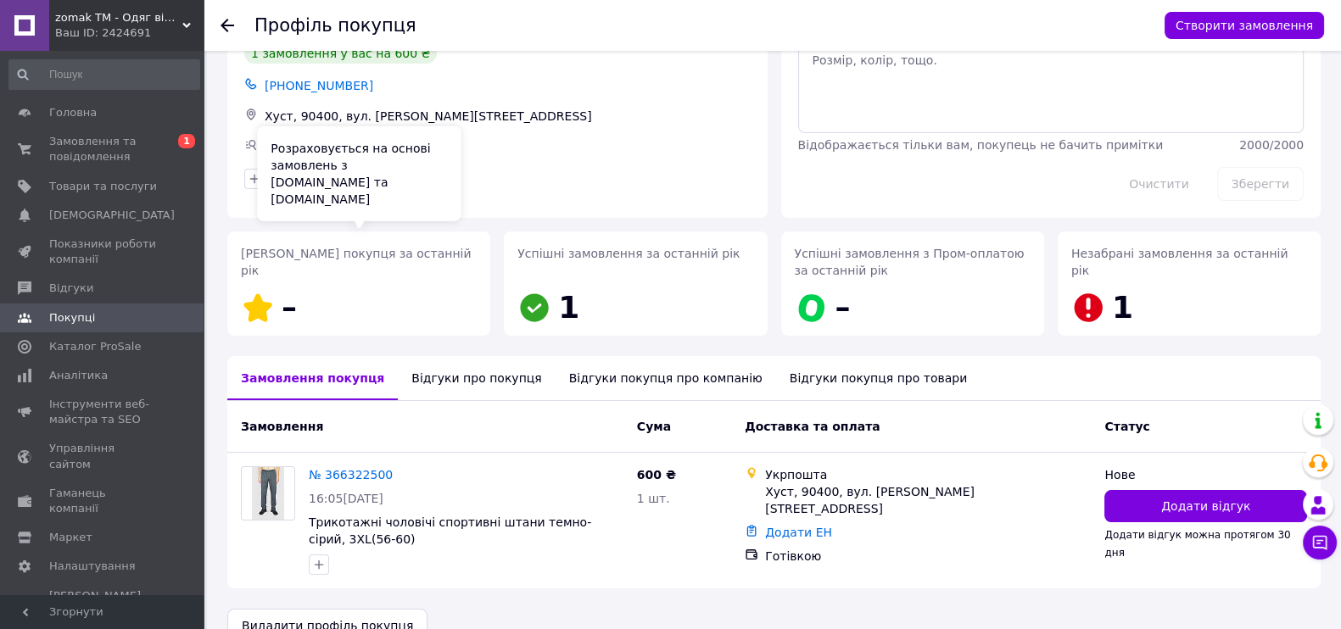
scroll to position [112, 0]
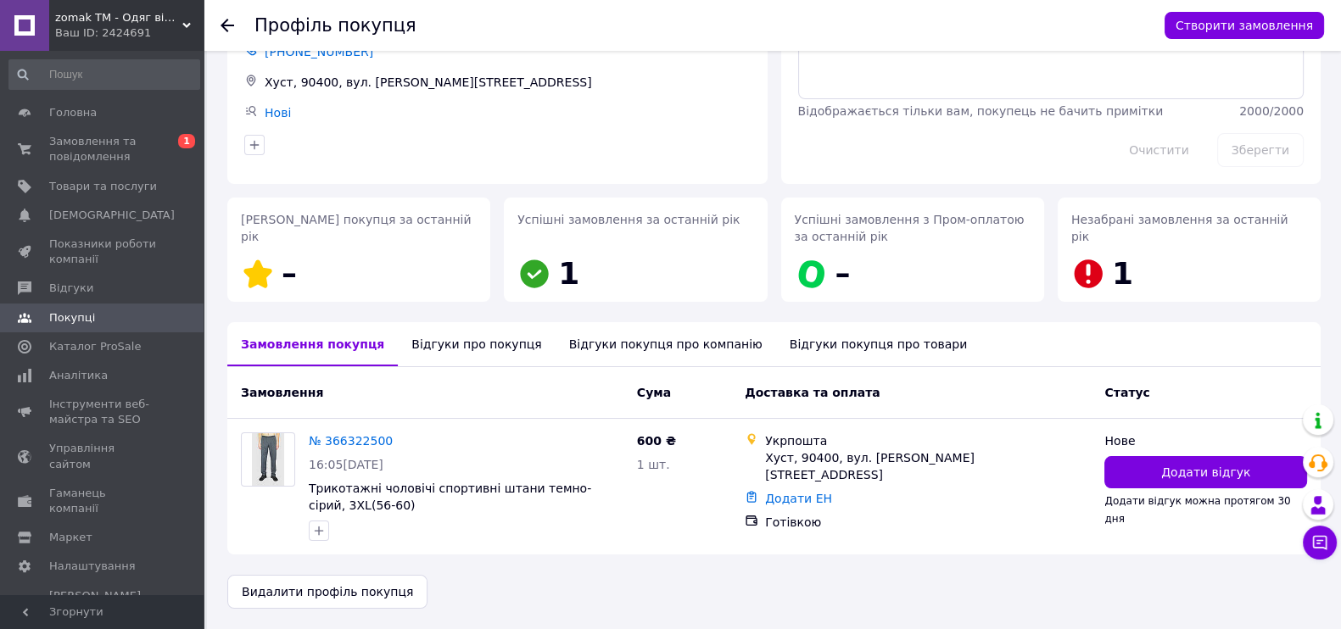
click at [432, 344] on div "Відгуки про покупця" at bounding box center [476, 344] width 157 height 44
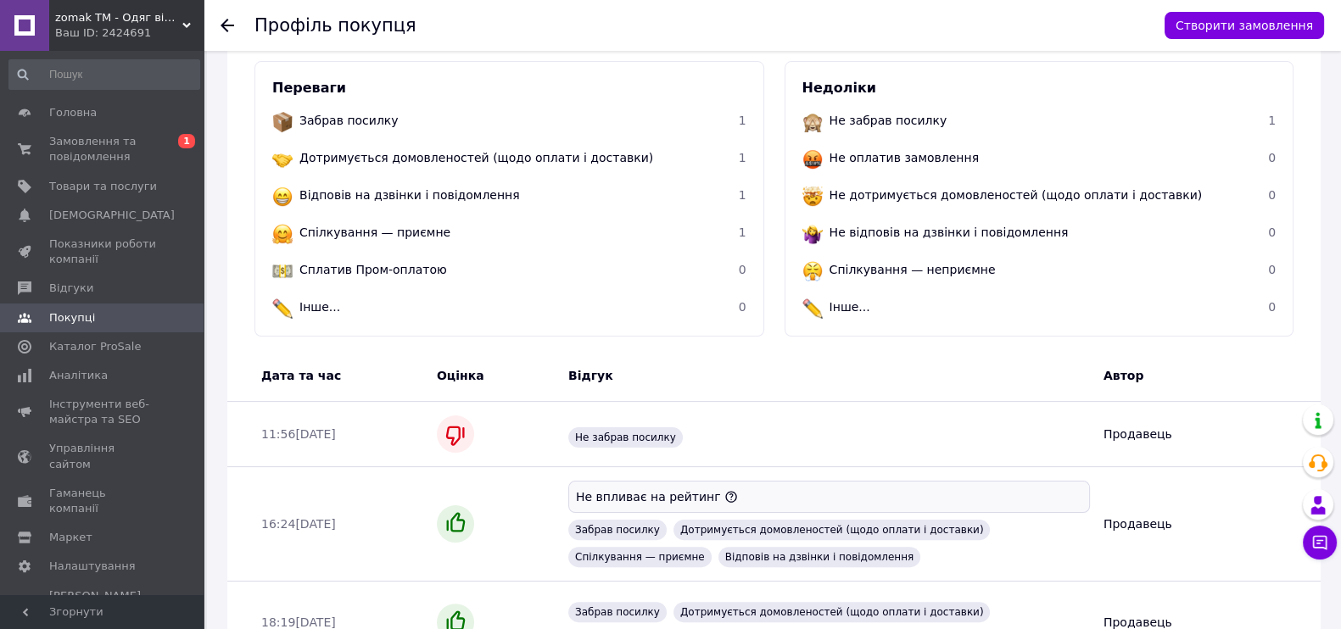
scroll to position [579, 0]
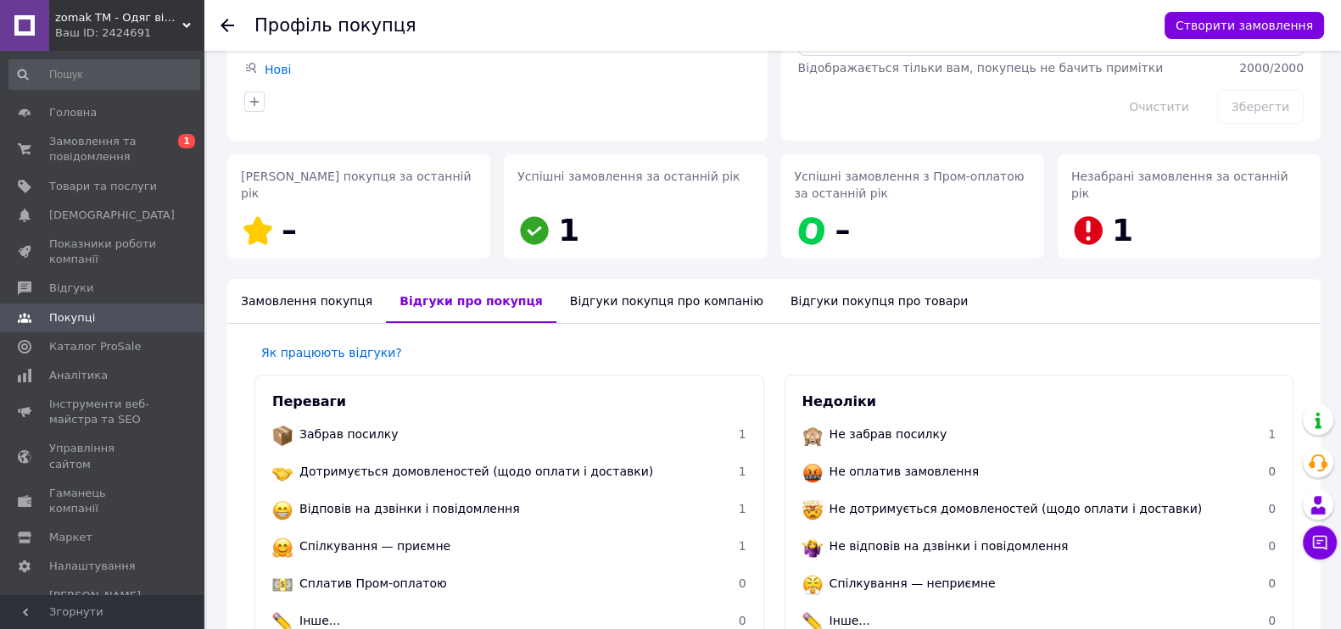
click at [303, 300] on div "Замовлення покупця" at bounding box center [306, 301] width 159 height 44
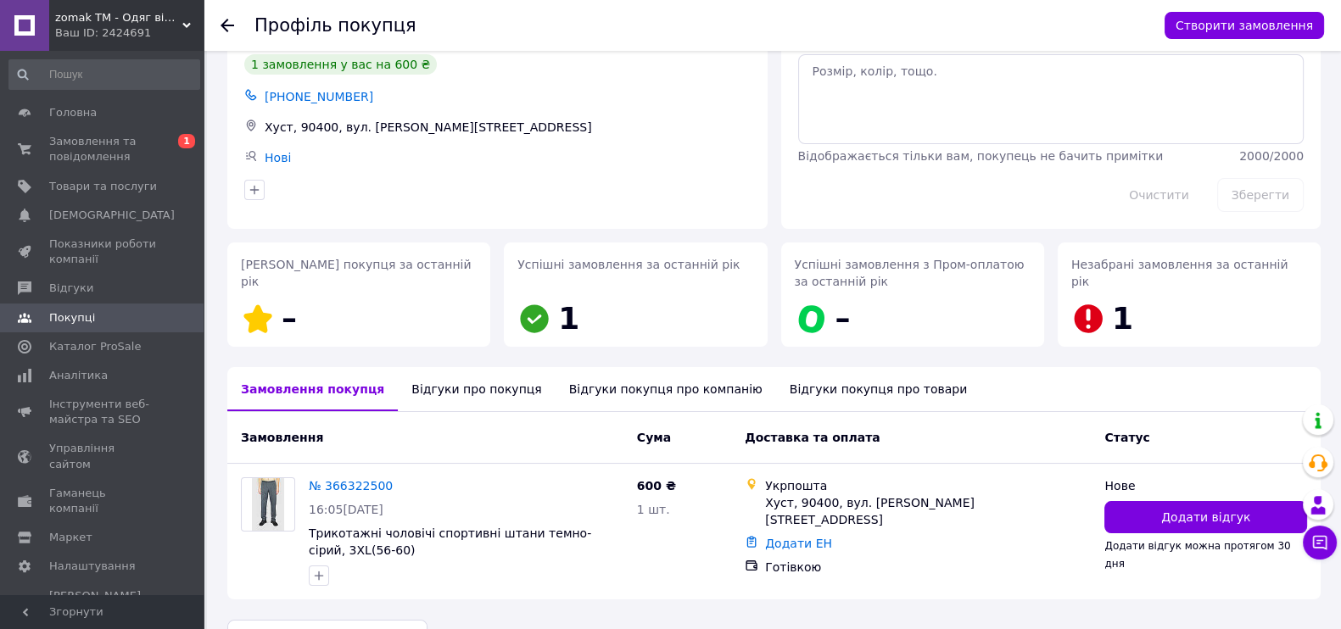
scroll to position [0, 0]
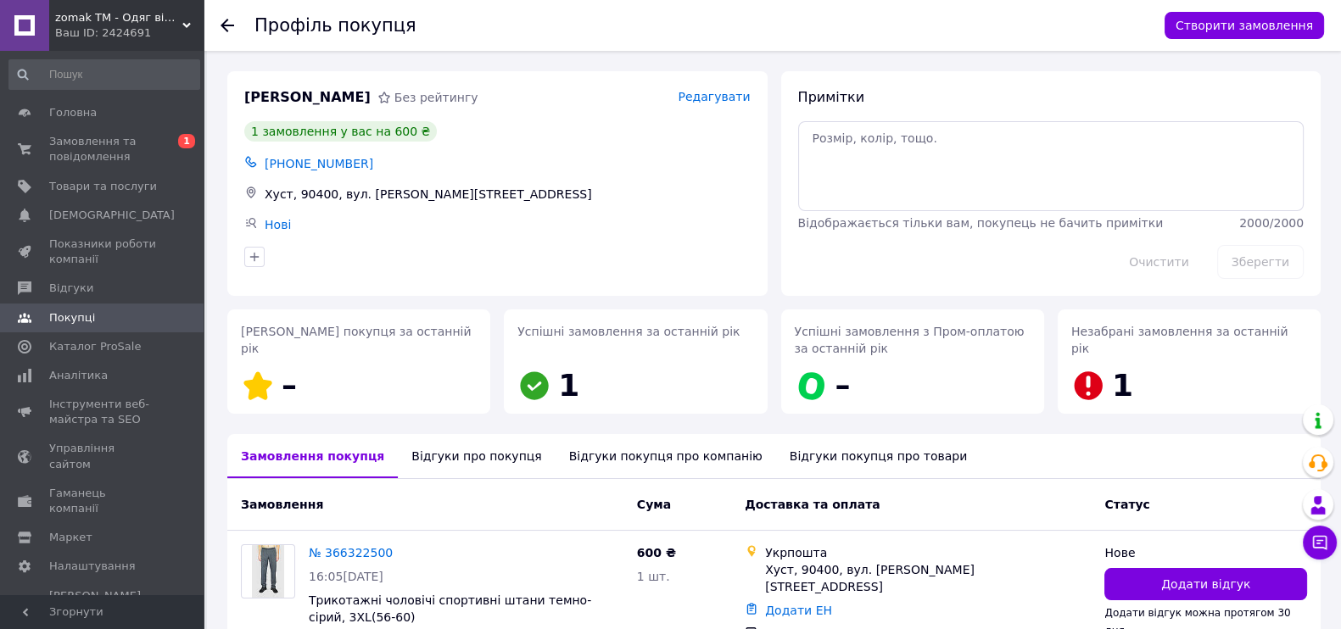
click at [231, 26] on icon at bounding box center [227, 26] width 14 height 14
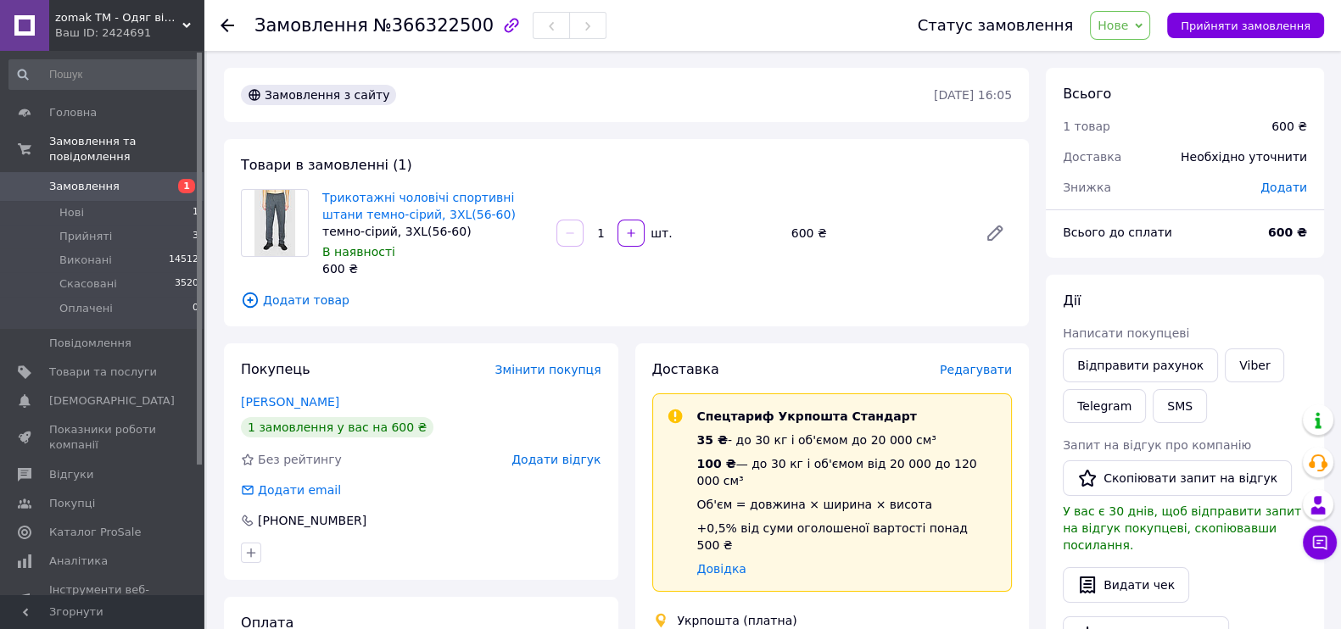
click at [654, 367] on span "Доставка" at bounding box center [685, 369] width 67 height 16
click at [670, 361] on span "Доставка" at bounding box center [685, 369] width 67 height 16
click at [684, 371] on span "Доставка" at bounding box center [685, 369] width 67 height 16
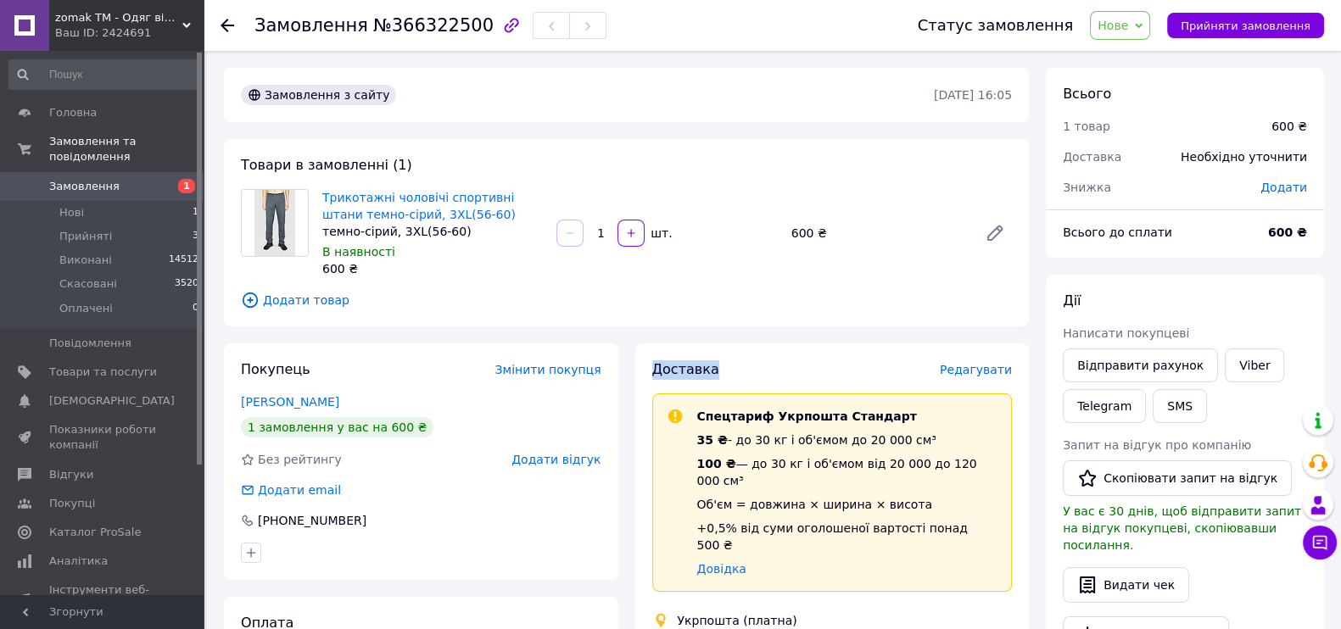
click at [797, 360] on div "Доставка" at bounding box center [795, 370] width 287 height 20
click at [693, 368] on span "Доставка" at bounding box center [685, 369] width 67 height 16
click at [783, 366] on div "Доставка" at bounding box center [795, 370] width 287 height 20
click at [683, 367] on span "Доставка" at bounding box center [685, 369] width 67 height 16
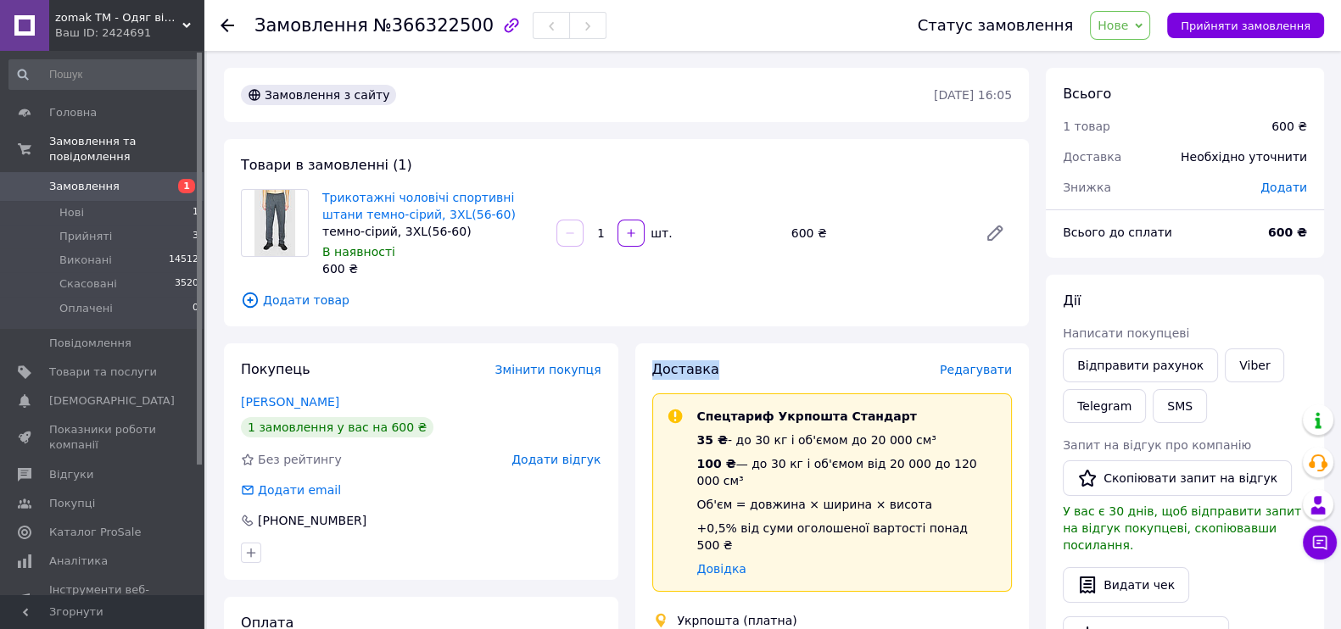
click at [683, 367] on span "Доставка" at bounding box center [685, 369] width 67 height 16
click at [685, 372] on span "Доставка" at bounding box center [685, 369] width 67 height 16
click at [689, 366] on span "Доставка" at bounding box center [685, 369] width 67 height 16
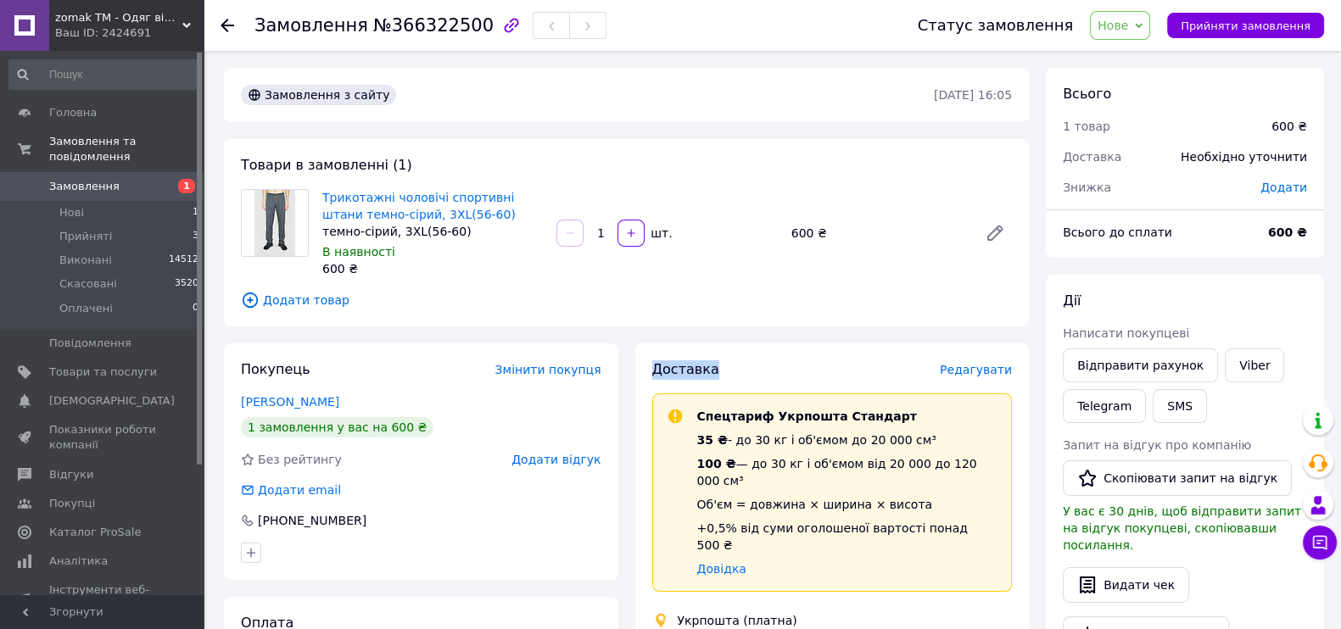
click at [667, 375] on span "Доставка" at bounding box center [685, 369] width 67 height 16
click at [377, 202] on link "Трикотажні чоловічі спортивні штани темно-сірий, 3XL(56-60)" at bounding box center [418, 206] width 193 height 31
click at [1148, 27] on span "Нове" at bounding box center [1120, 25] width 60 height 29
click at [1165, 61] on li "Прийнято" at bounding box center [1130, 59] width 78 height 25
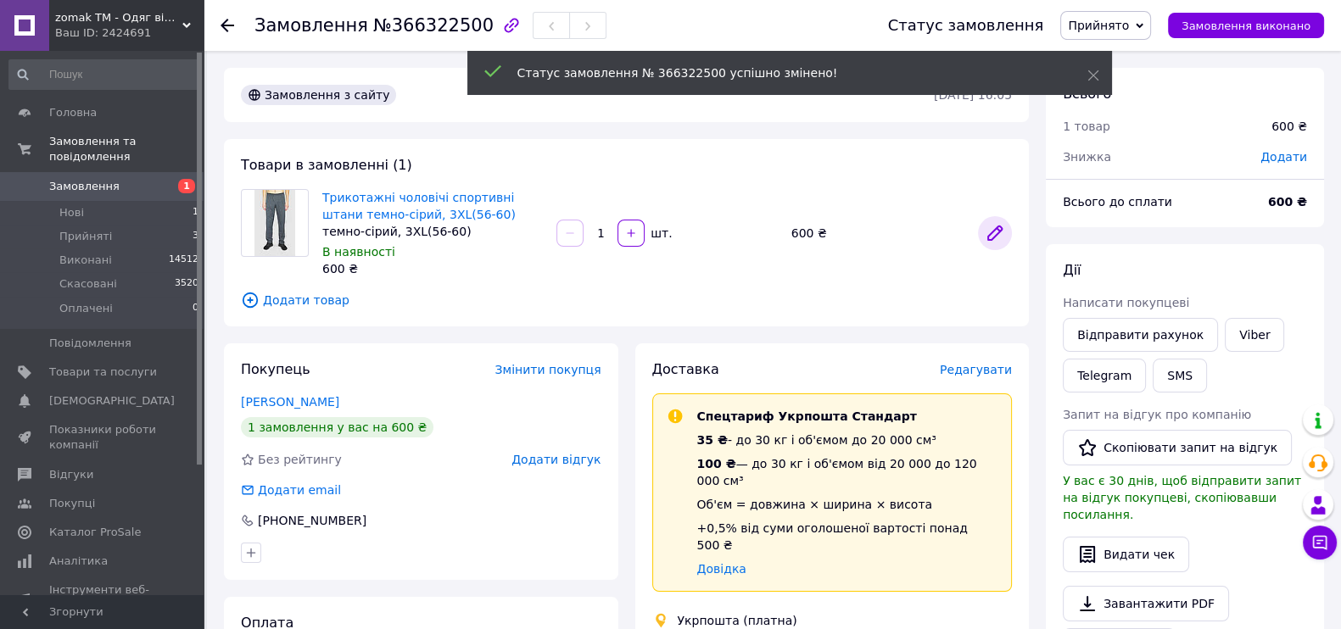
scroll to position [282, 0]
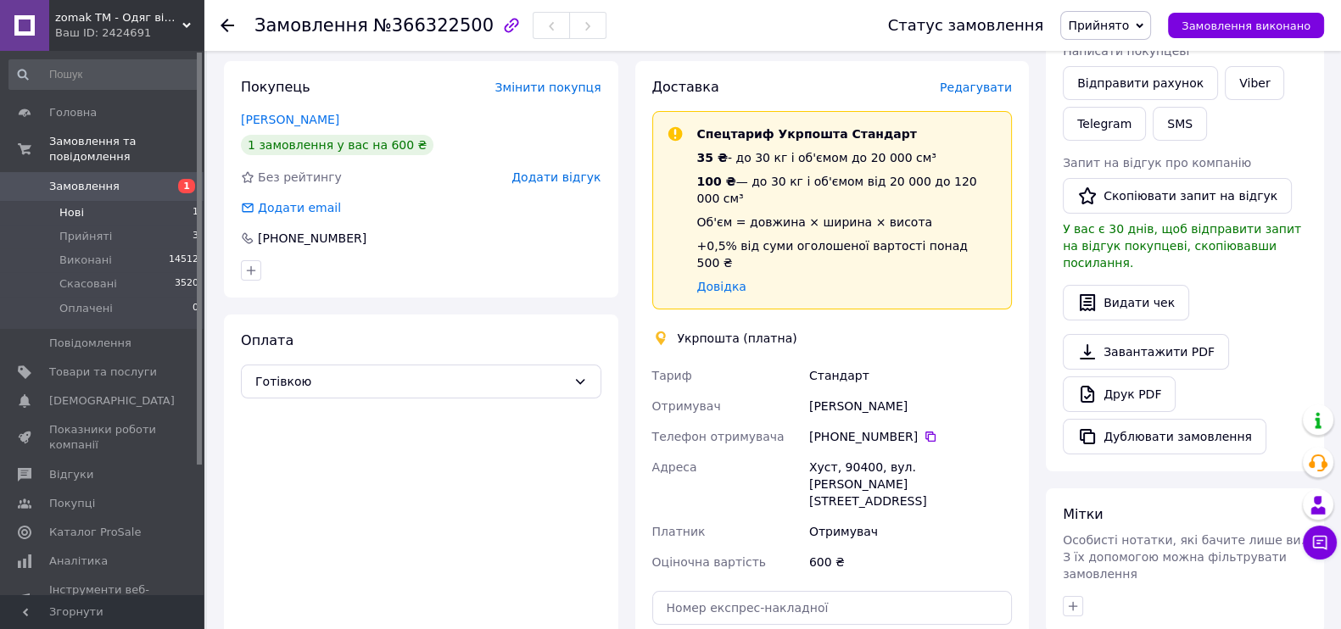
click at [88, 201] on li "Нові 1" at bounding box center [104, 213] width 209 height 24
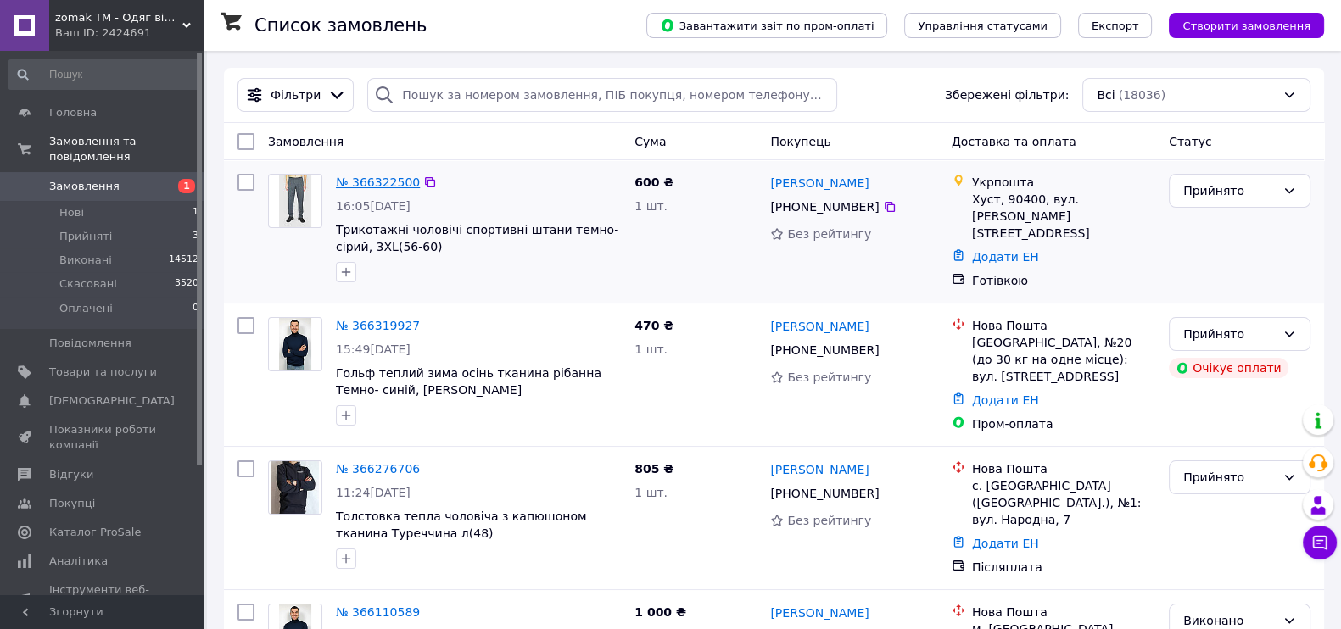
click at [379, 184] on link "№ 366322500" at bounding box center [378, 183] width 84 height 14
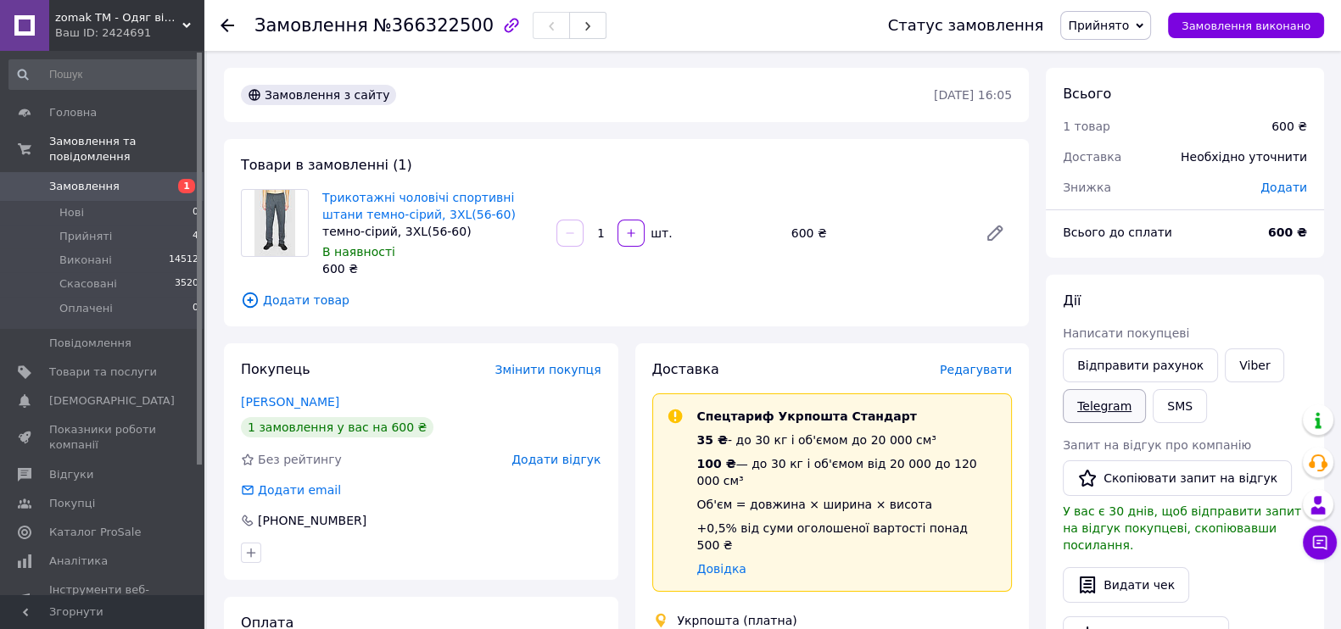
click at [1109, 409] on link "Telegram" at bounding box center [1104, 406] width 83 height 34
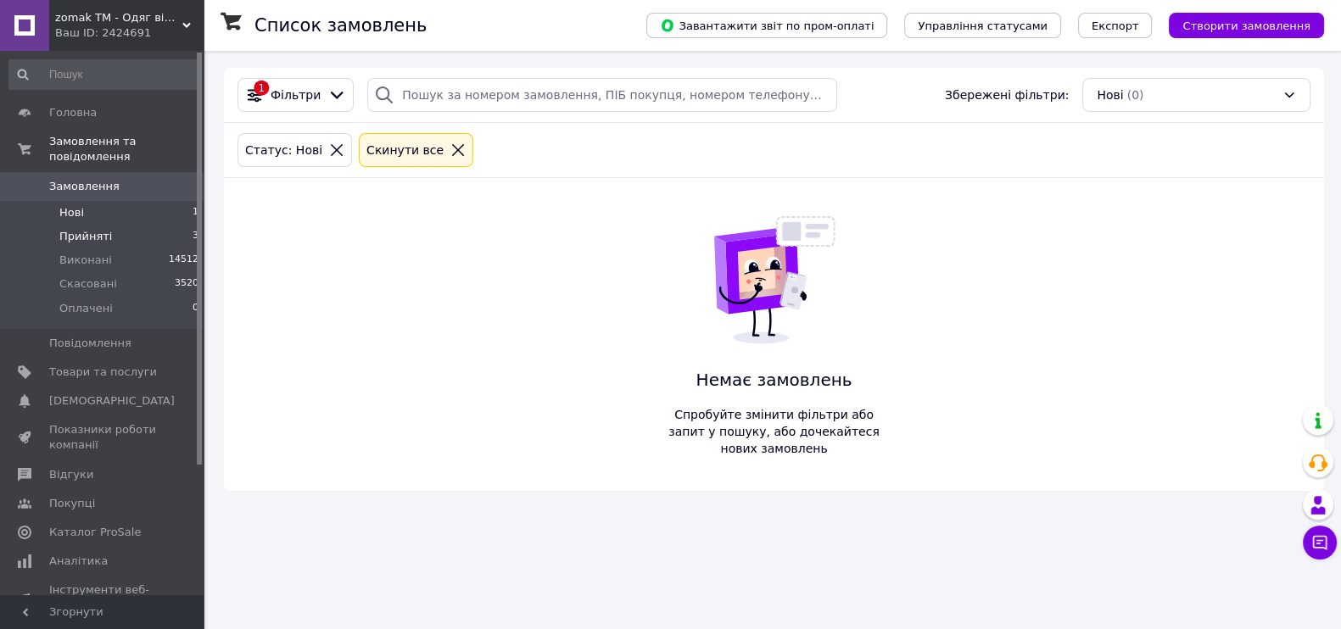
click at [98, 229] on span "Прийняті" at bounding box center [85, 236] width 53 height 15
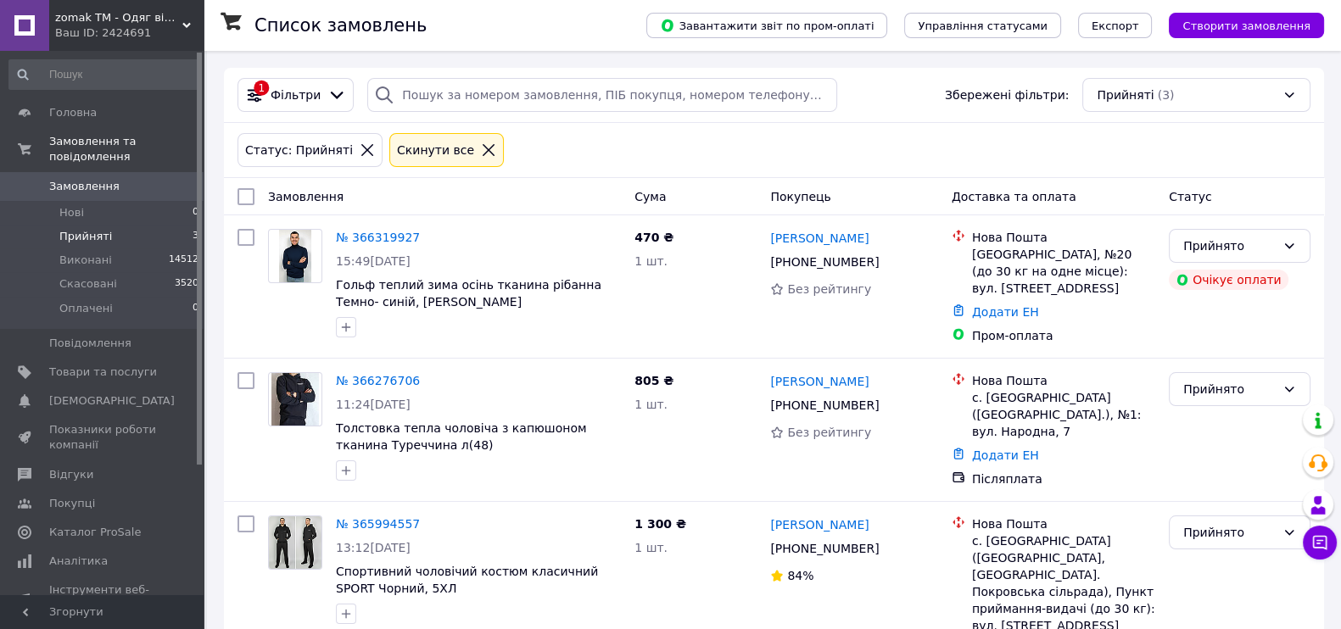
click at [83, 179] on span "Замовлення" at bounding box center [84, 186] width 70 height 15
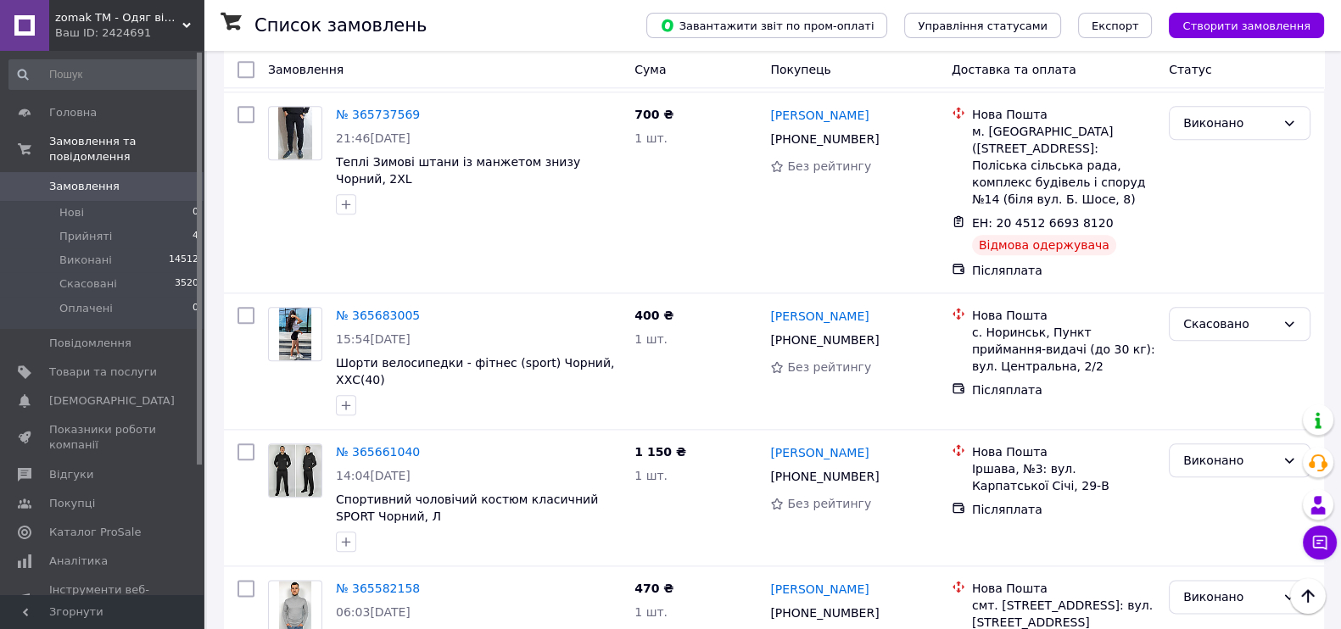
scroll to position [2544, 0]
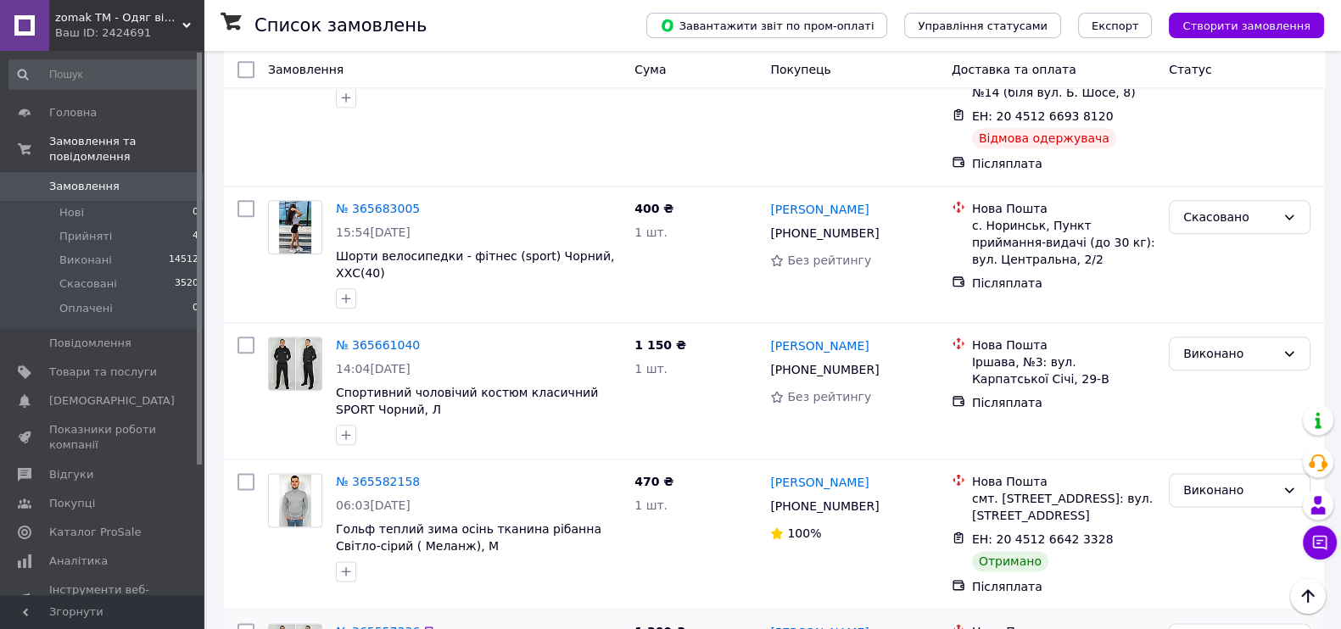
click at [394, 625] on link "№ 365557336" at bounding box center [378, 632] width 84 height 14
